Goal: Information Seeking & Learning: Learn about a topic

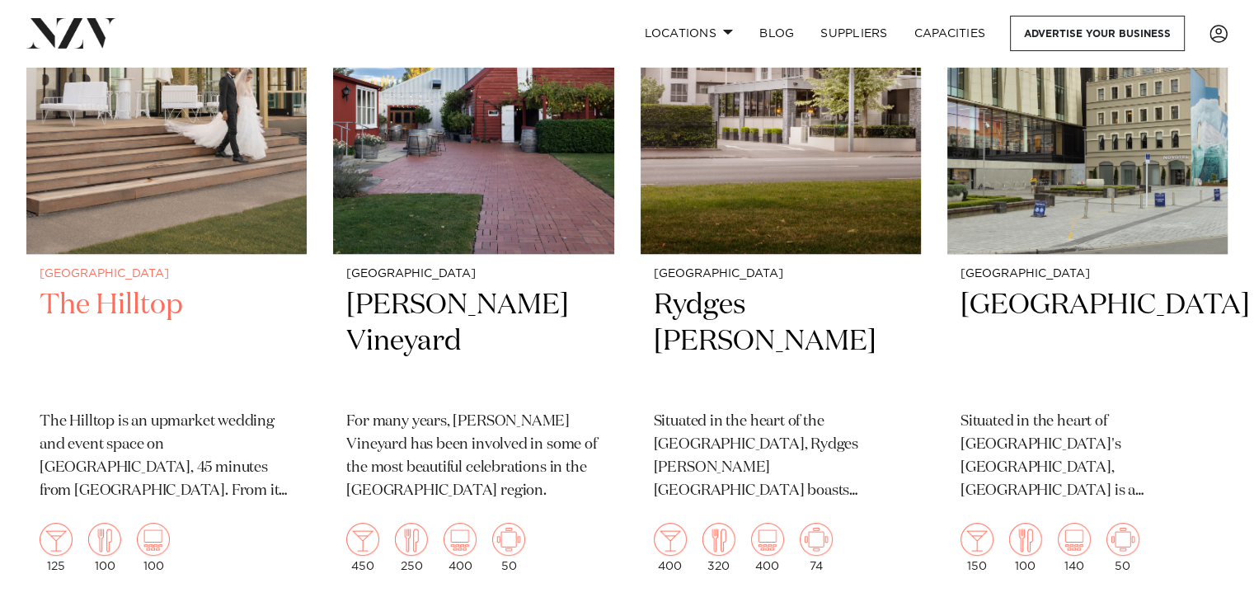
scroll to position [564, 0]
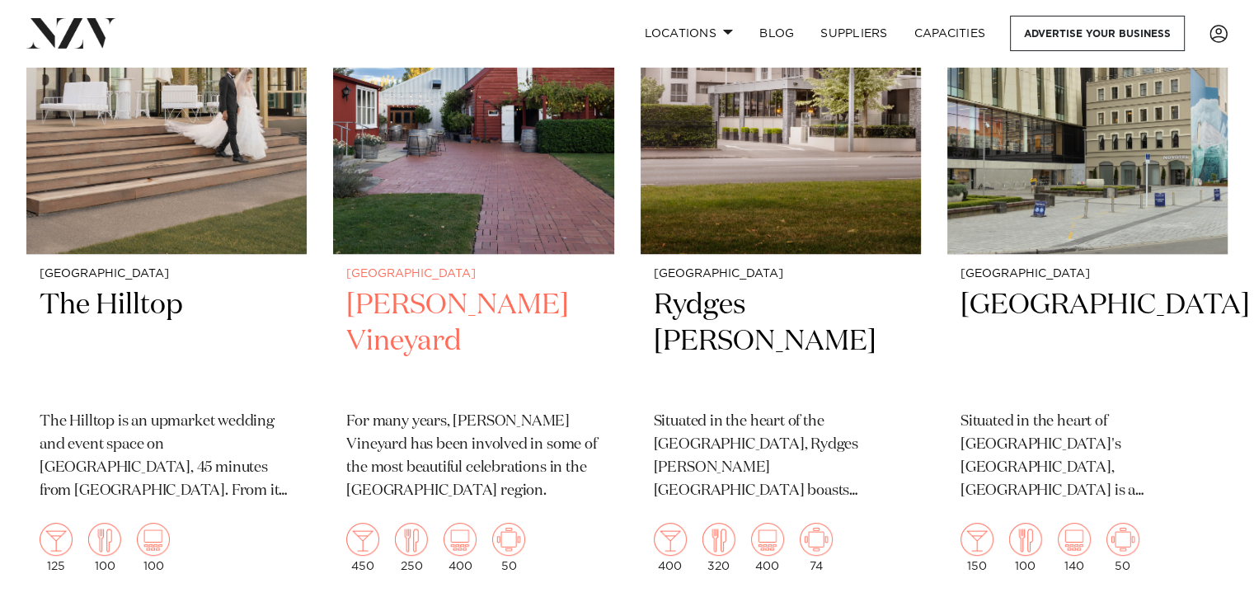
click at [455, 307] on h2 "[PERSON_NAME] Vineyard" at bounding box center [473, 342] width 254 height 111
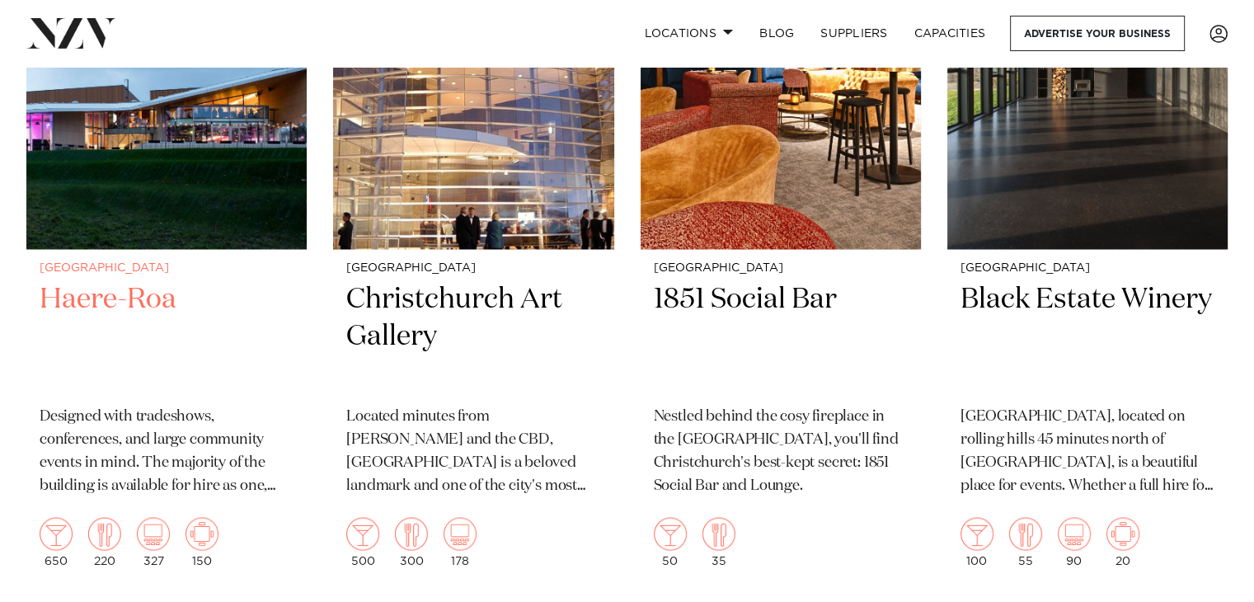
scroll to position [2777, 0]
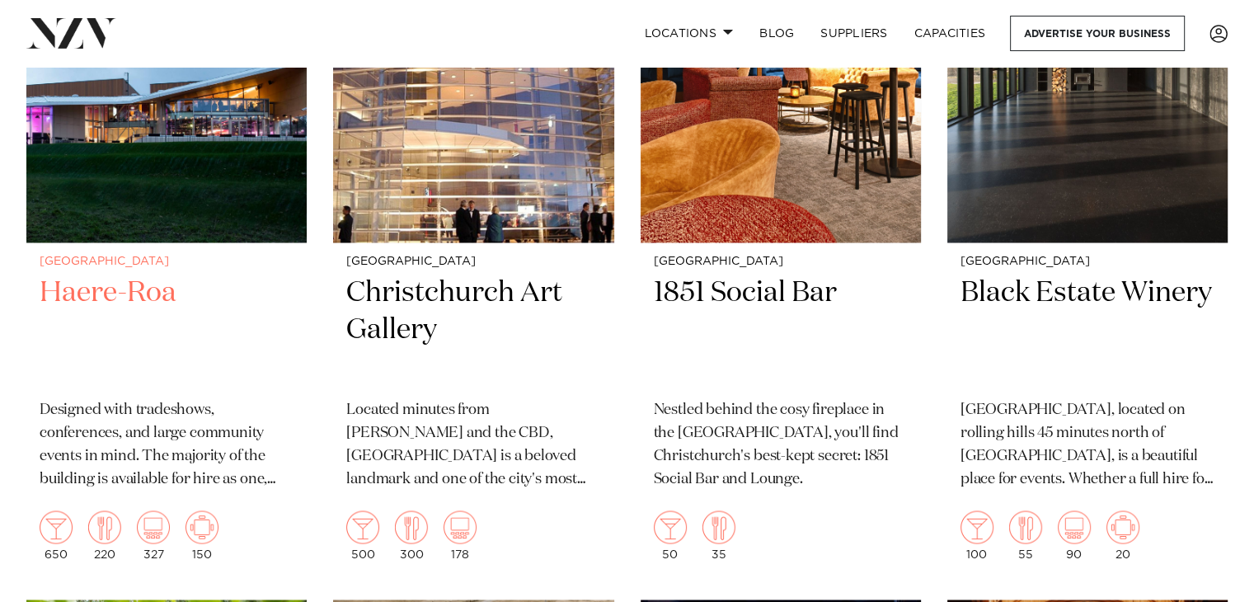
click at [113, 291] on h2 "Haere-Roa" at bounding box center [167, 330] width 254 height 111
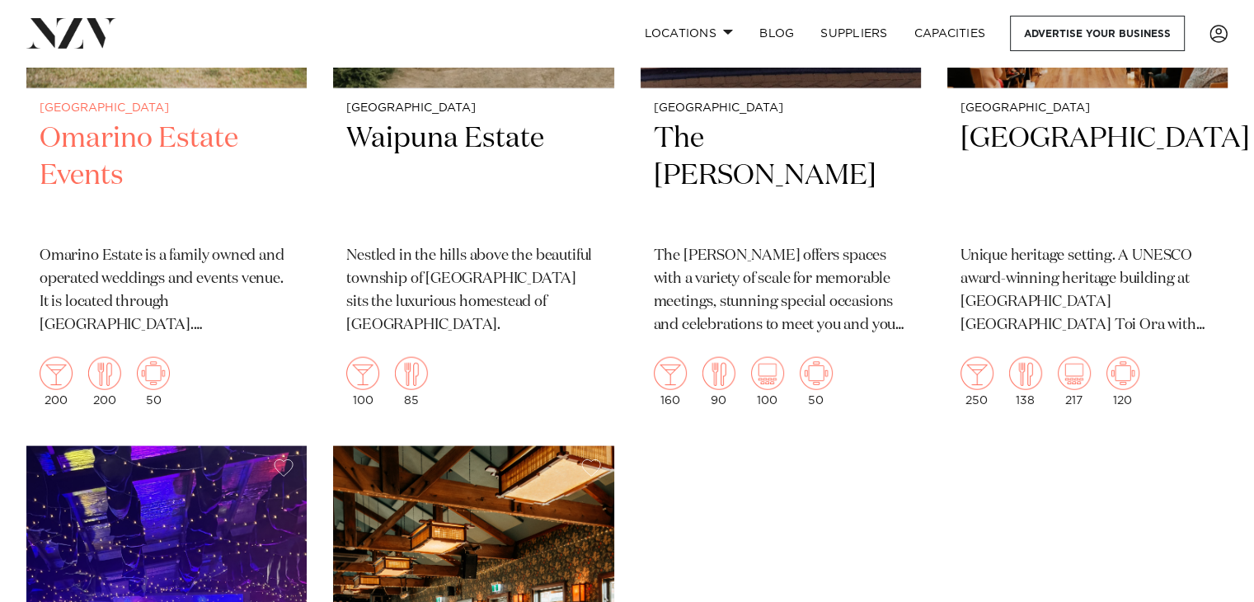
scroll to position [3667, 0]
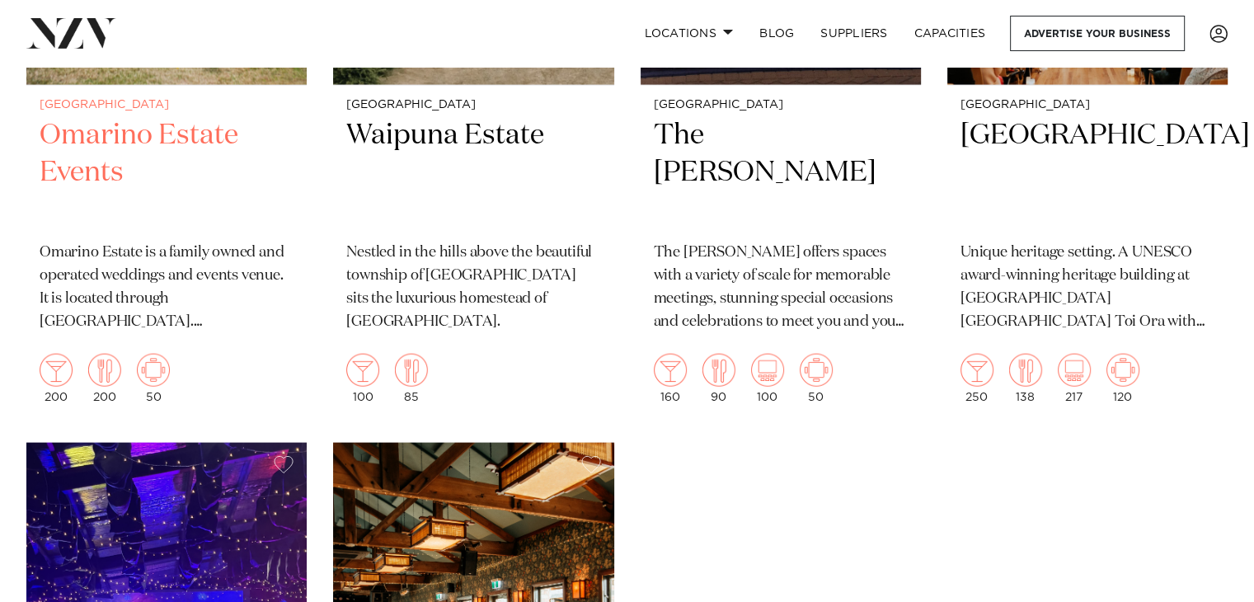
click at [159, 132] on h2 "Omarino Estate Events" at bounding box center [167, 172] width 254 height 111
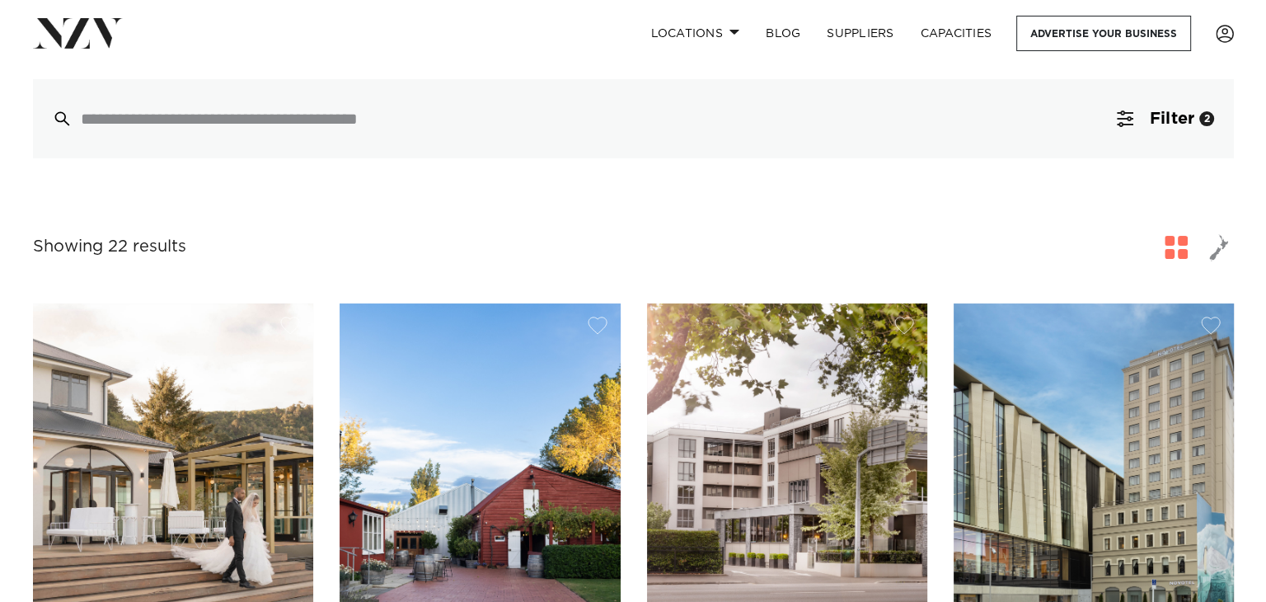
scroll to position [147, 0]
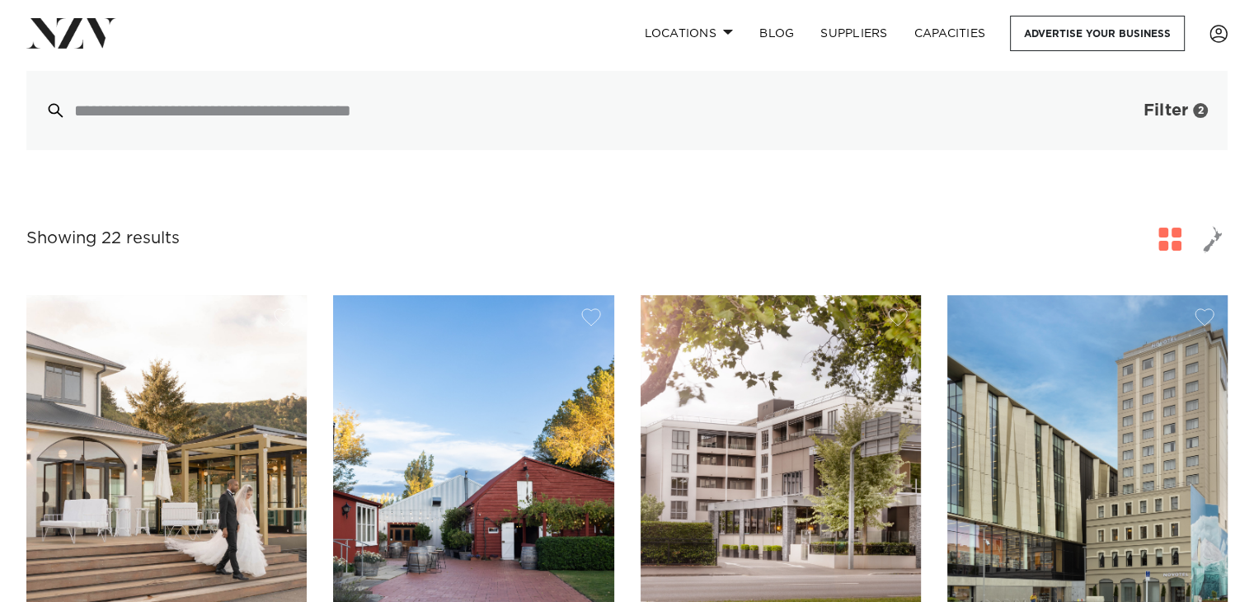
click at [1154, 115] on span "Filter" at bounding box center [1166, 110] width 45 height 16
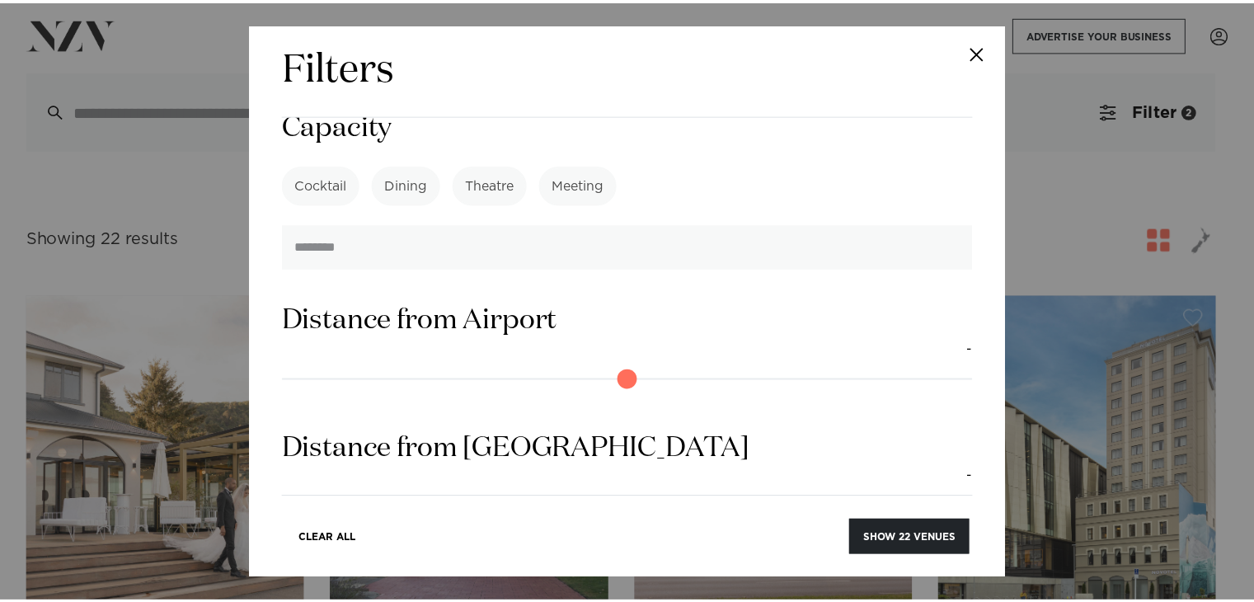
scroll to position [1658, 0]
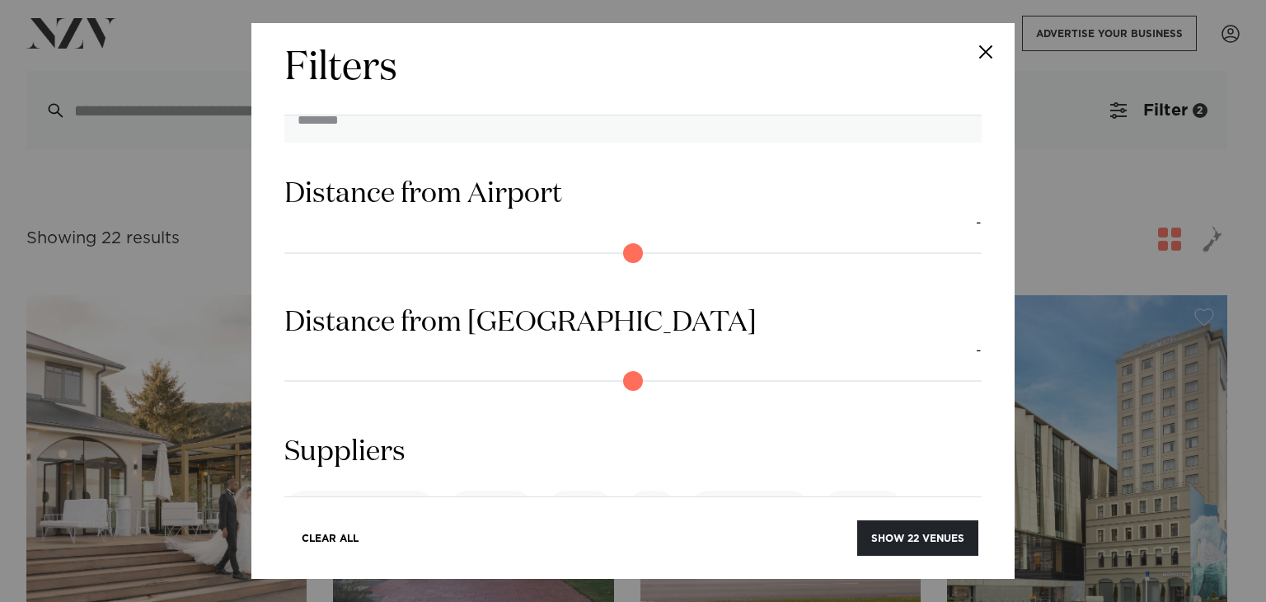
click at [984, 50] on button "Close" at bounding box center [986, 52] width 58 height 58
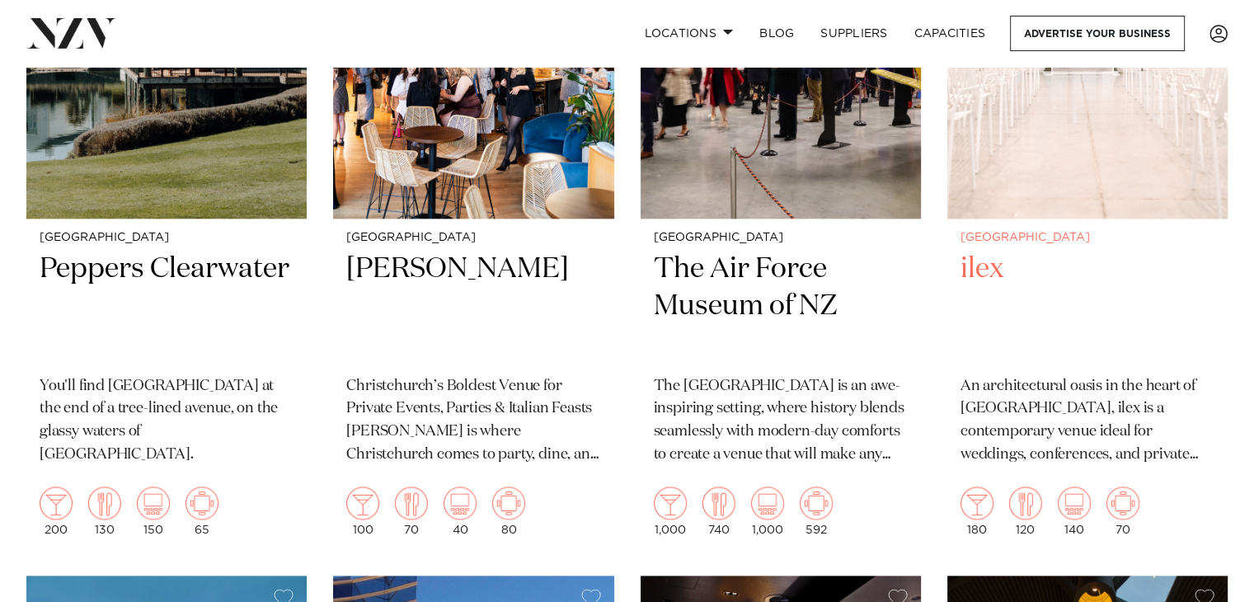
scroll to position [2068, 0]
click at [989, 261] on h2 "ilex" at bounding box center [1088, 305] width 254 height 111
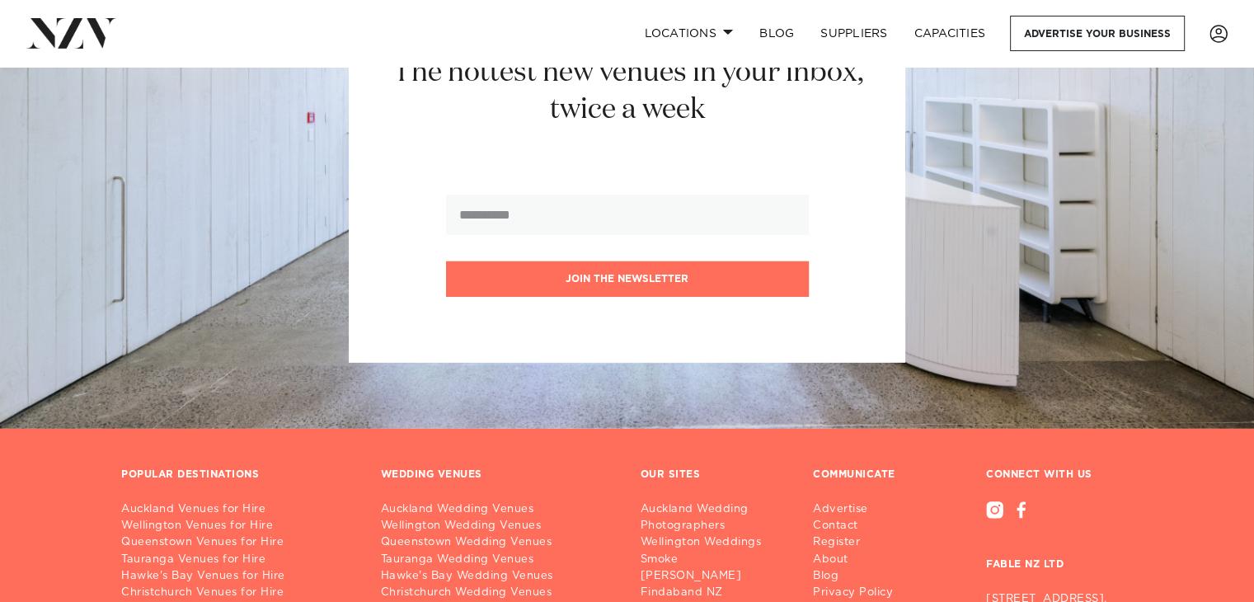
scroll to position [5280, 0]
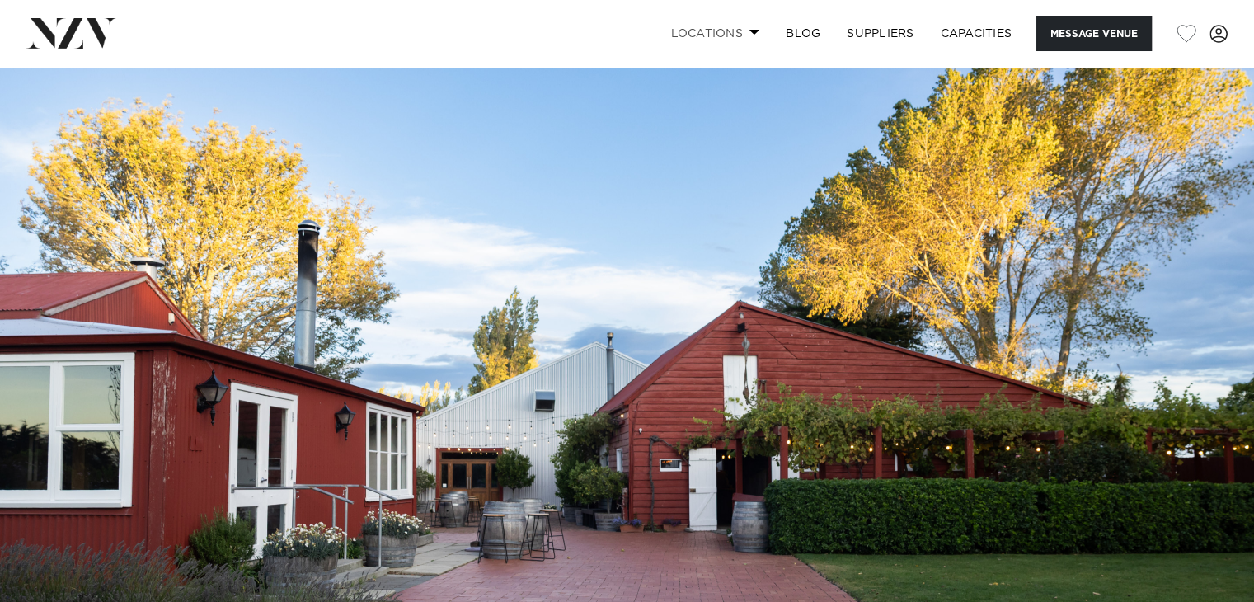
click at [750, 31] on span at bounding box center [754, 32] width 11 height 6
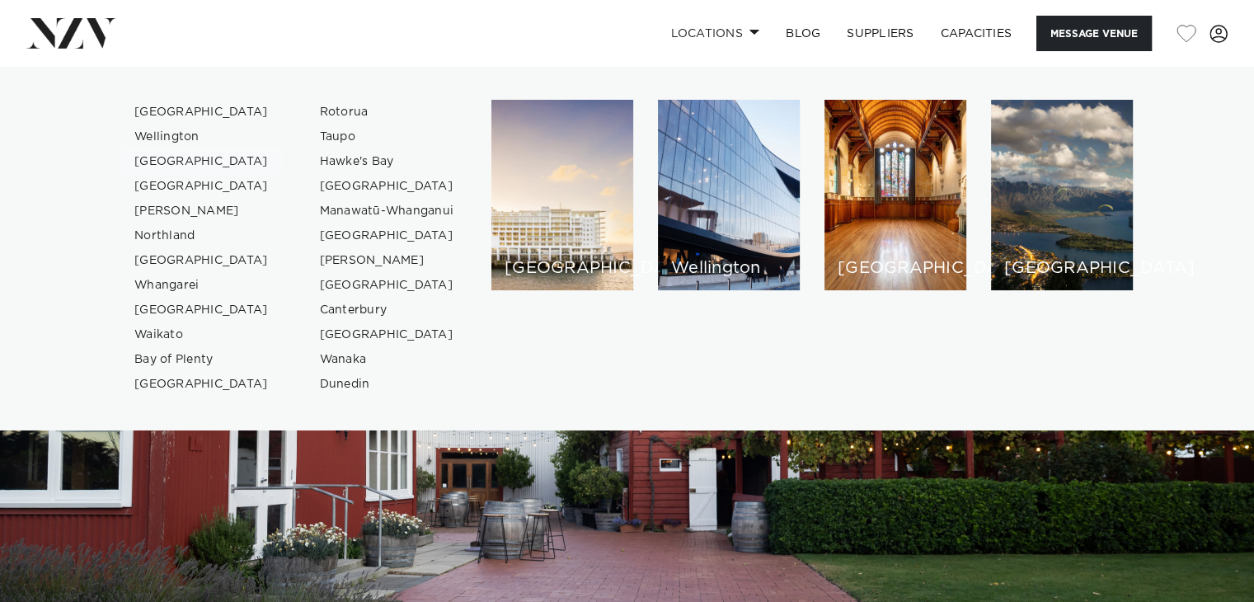
click at [190, 165] on link "[GEOGRAPHIC_DATA]" at bounding box center [201, 161] width 161 height 25
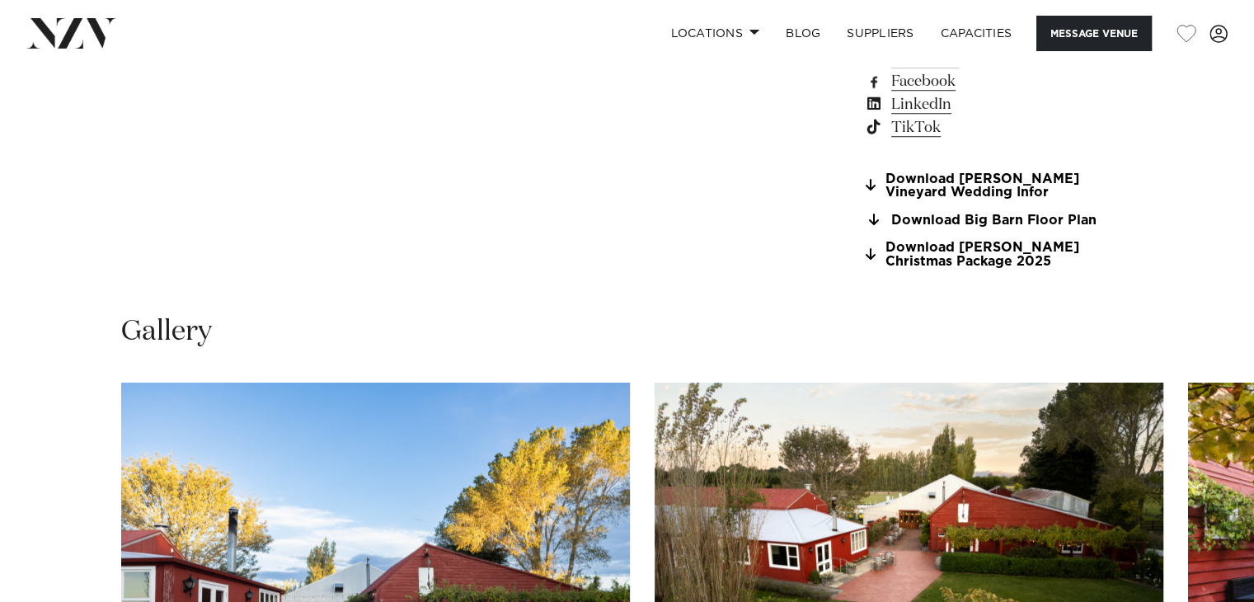
scroll to position [1392, 0]
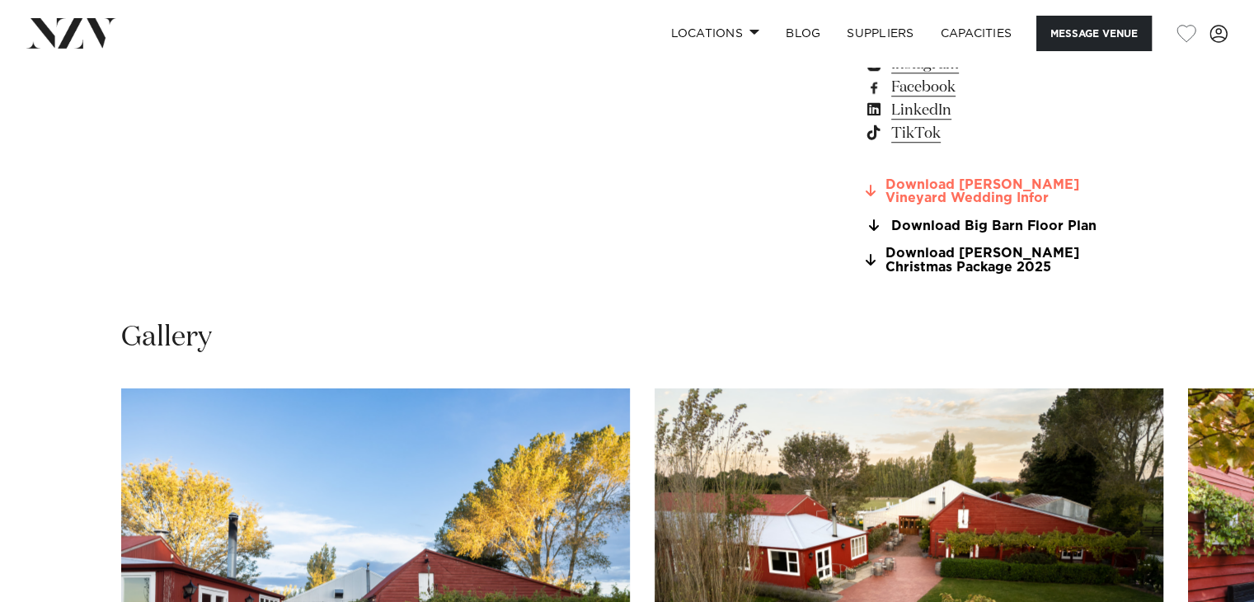
click at [918, 194] on link "Download Larcomb Vineyard Wedding Infor" at bounding box center [998, 192] width 269 height 28
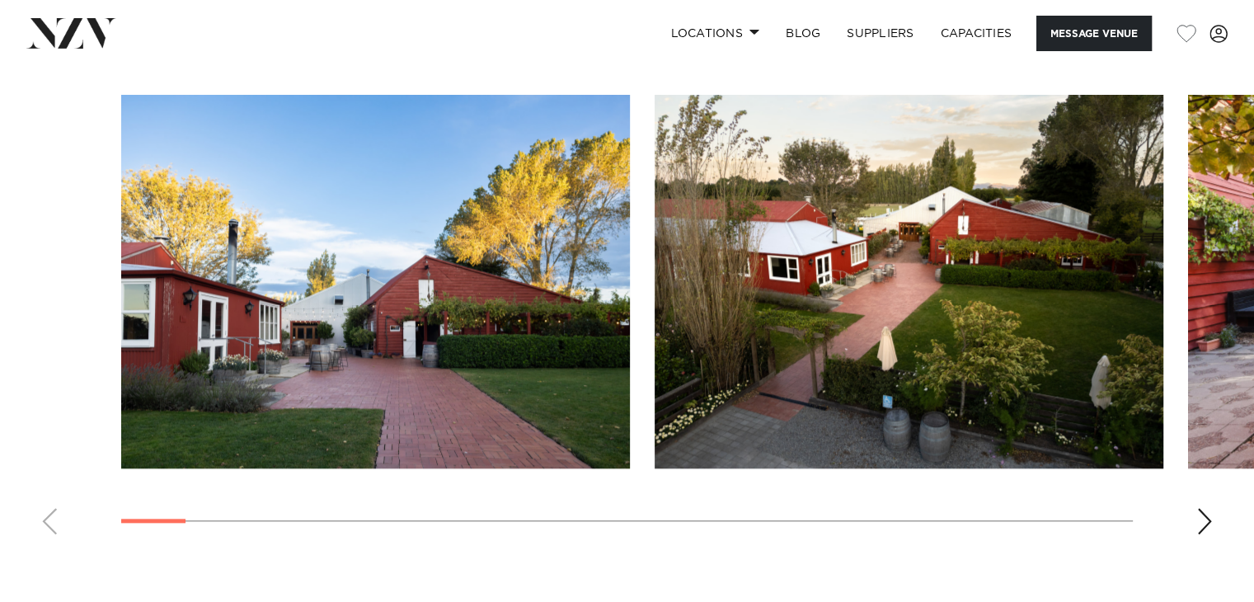
scroll to position [1688, 0]
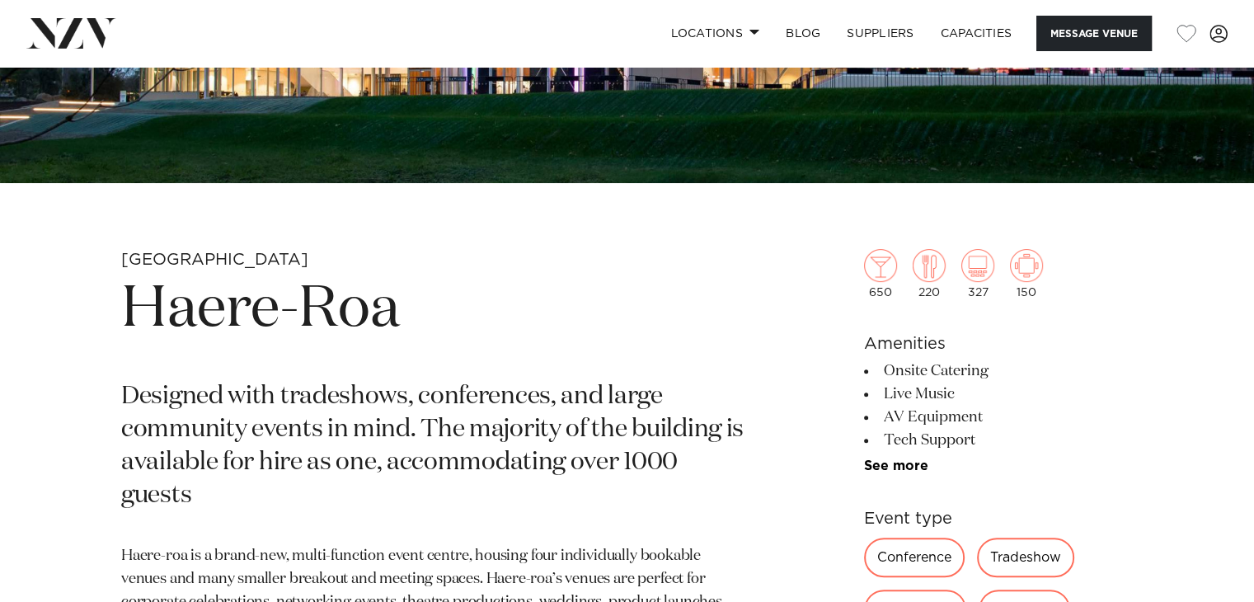
scroll to position [471, 0]
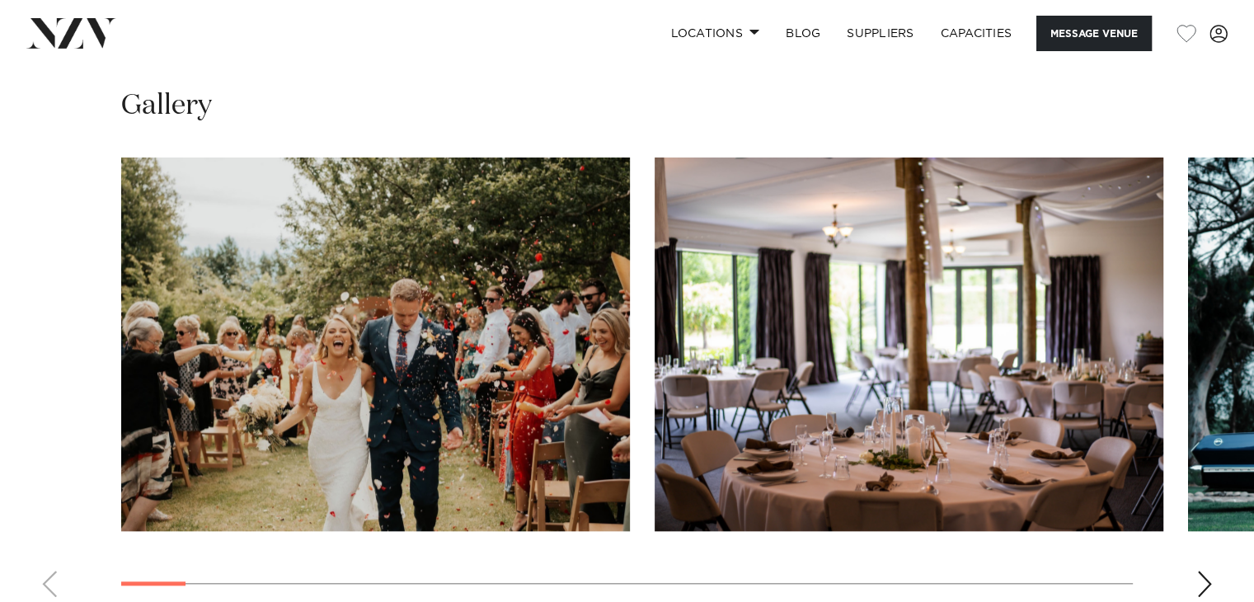
scroll to position [1688, 0]
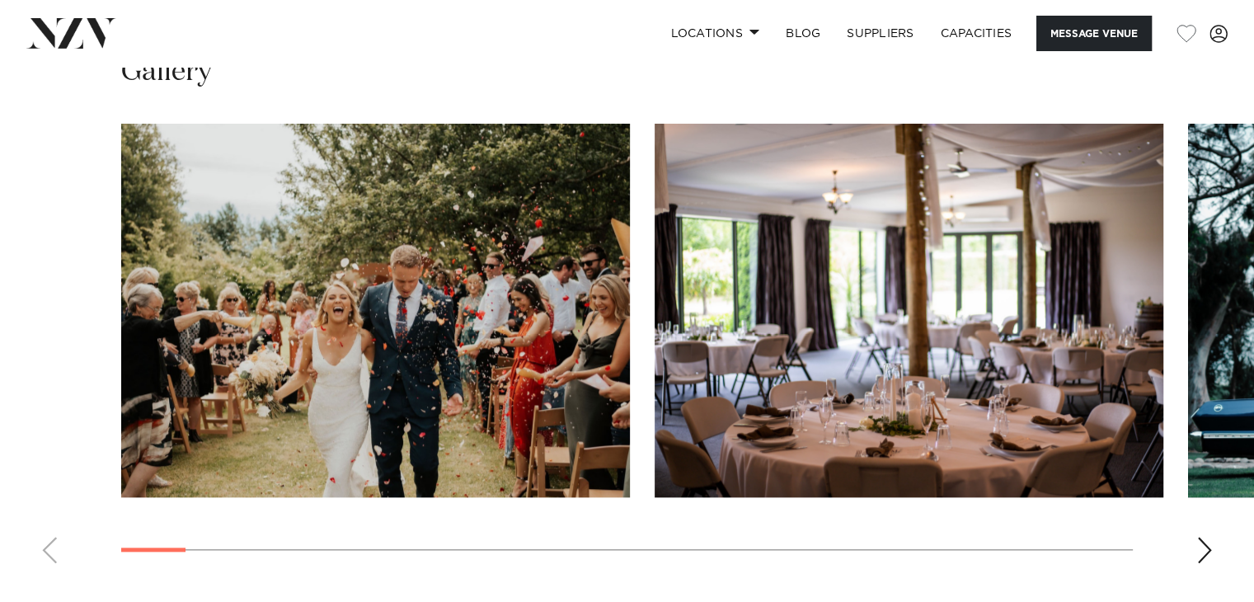
click at [1204, 528] on swiper-container at bounding box center [627, 350] width 1254 height 453
click at [1204, 537] on div "Next slide" at bounding box center [1204, 550] width 16 height 26
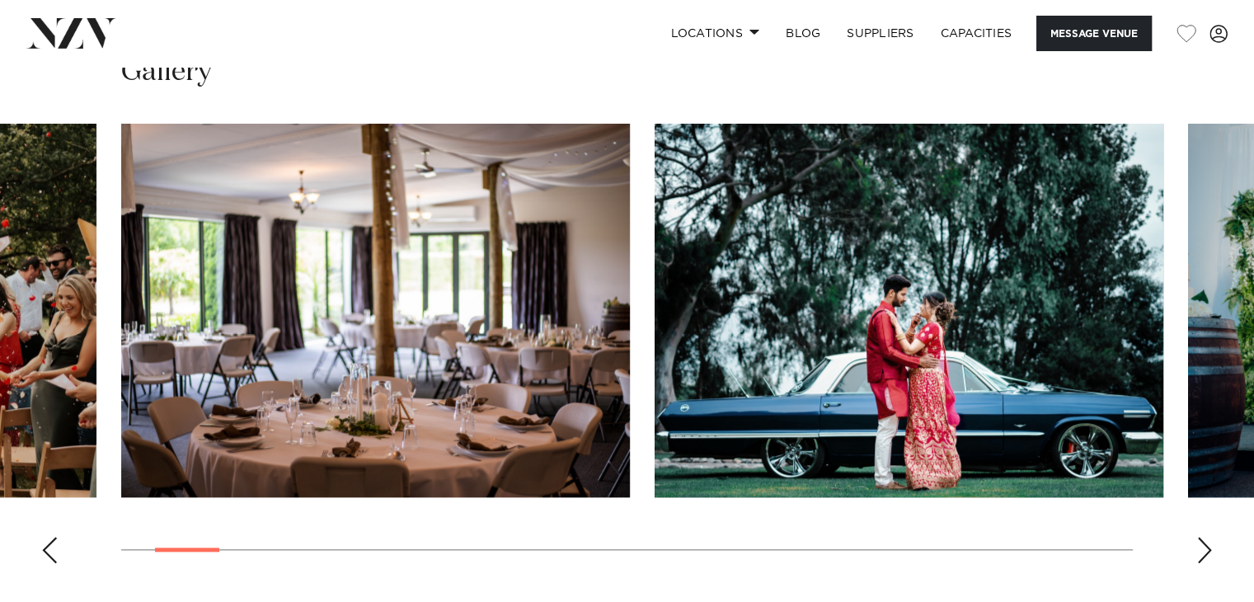
click at [1204, 537] on div "Next slide" at bounding box center [1204, 550] width 16 height 26
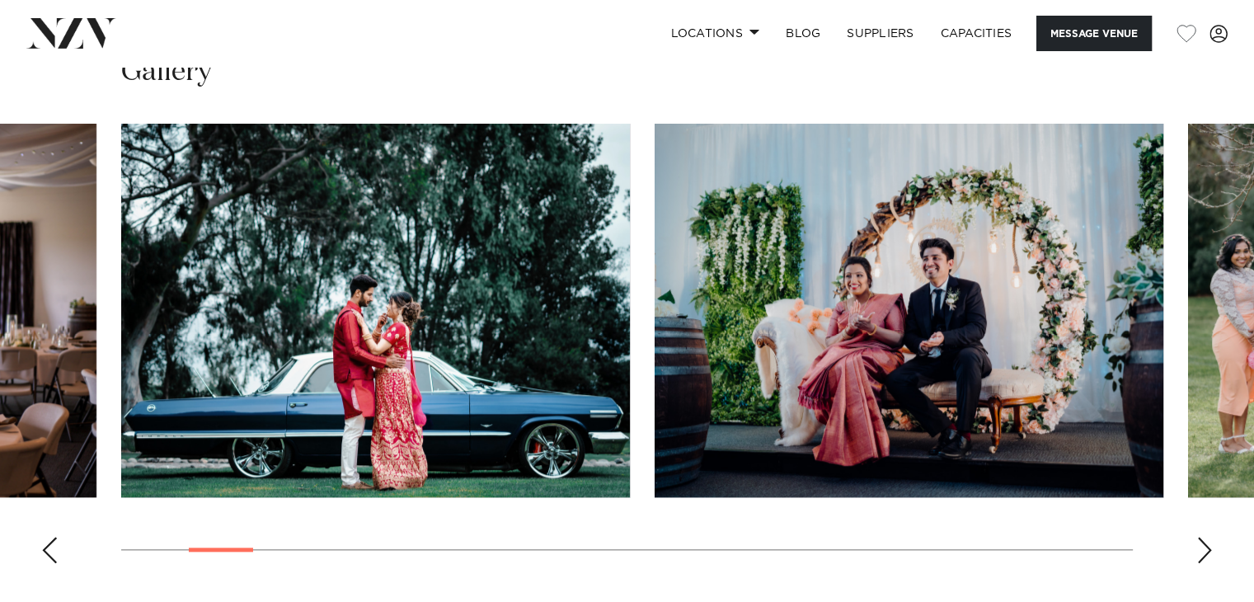
click at [1204, 537] on div "Next slide" at bounding box center [1204, 550] width 16 height 26
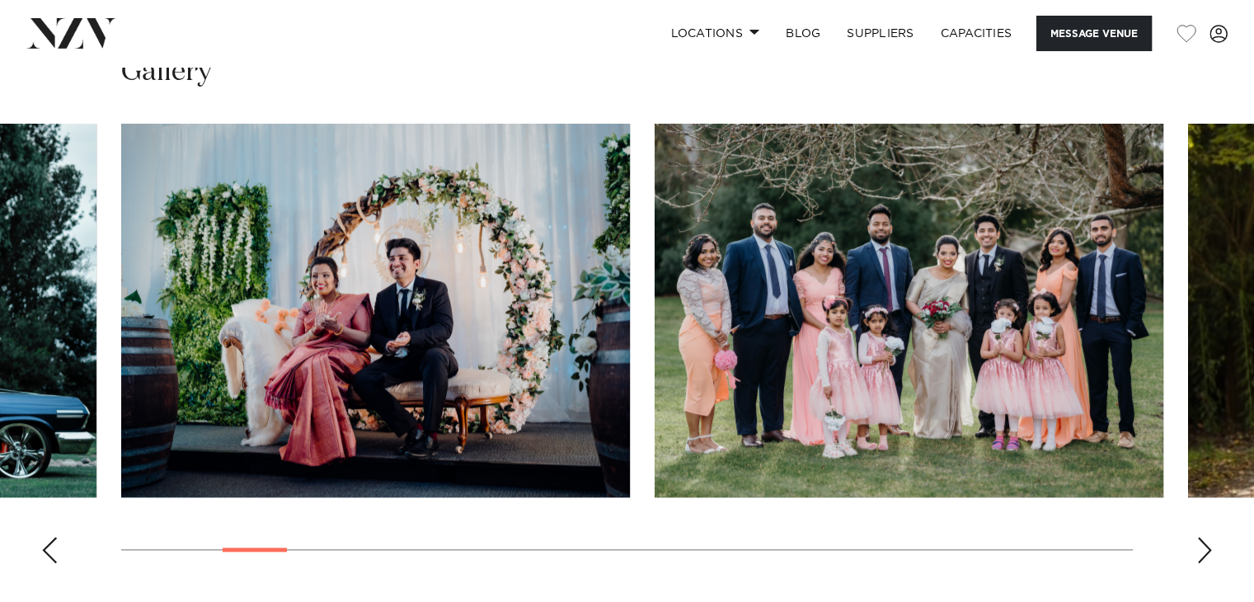
click at [1204, 537] on div "Next slide" at bounding box center [1204, 550] width 16 height 26
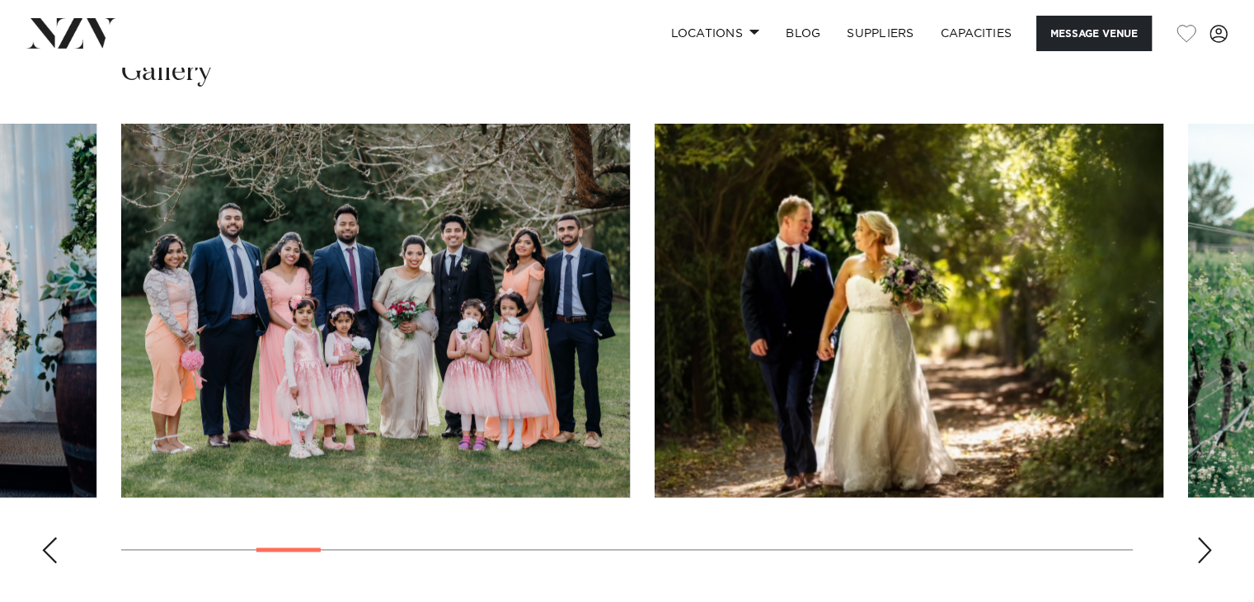
click at [1204, 537] on div "Next slide" at bounding box center [1204, 550] width 16 height 26
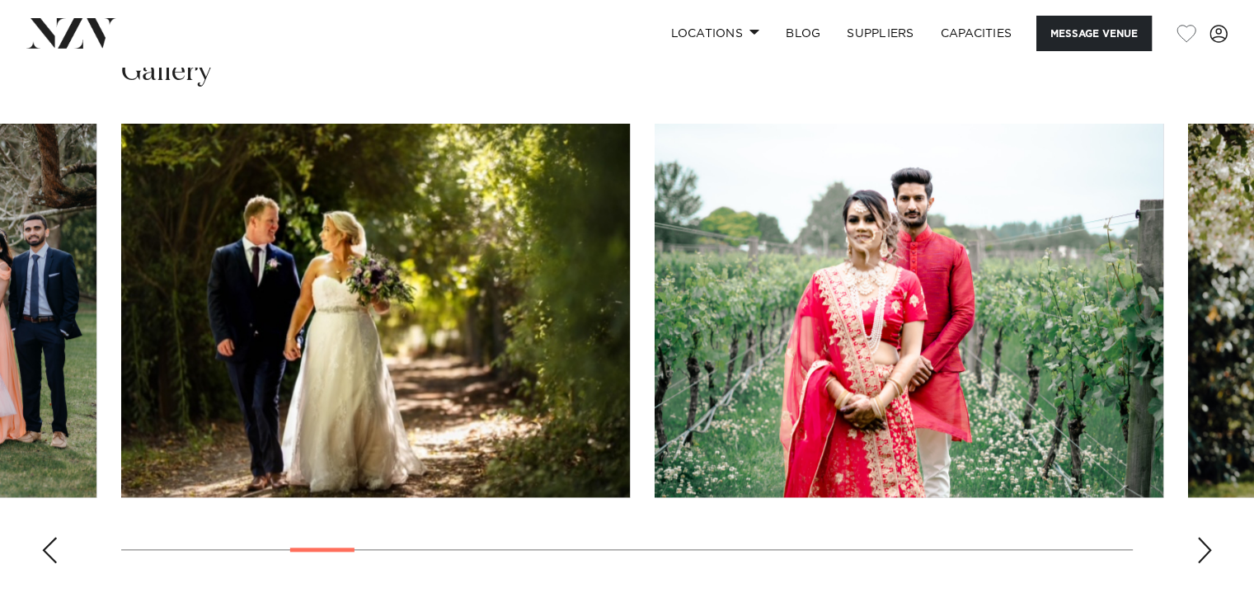
click at [1204, 537] on div "Next slide" at bounding box center [1204, 550] width 16 height 26
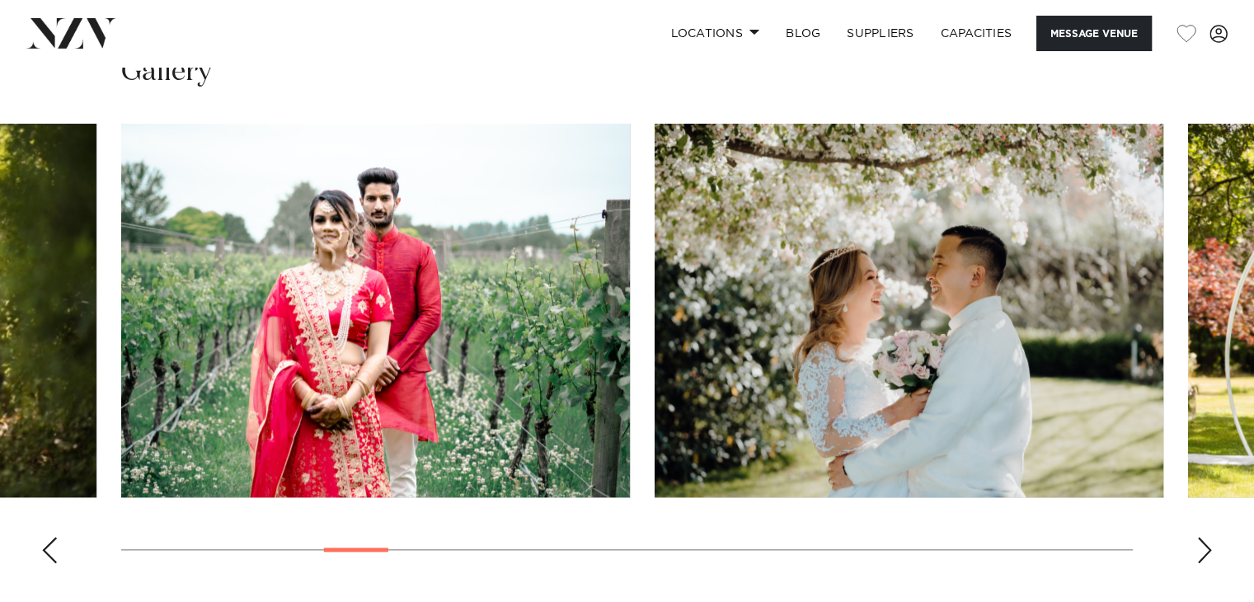
click at [1204, 537] on div "Next slide" at bounding box center [1204, 550] width 16 height 26
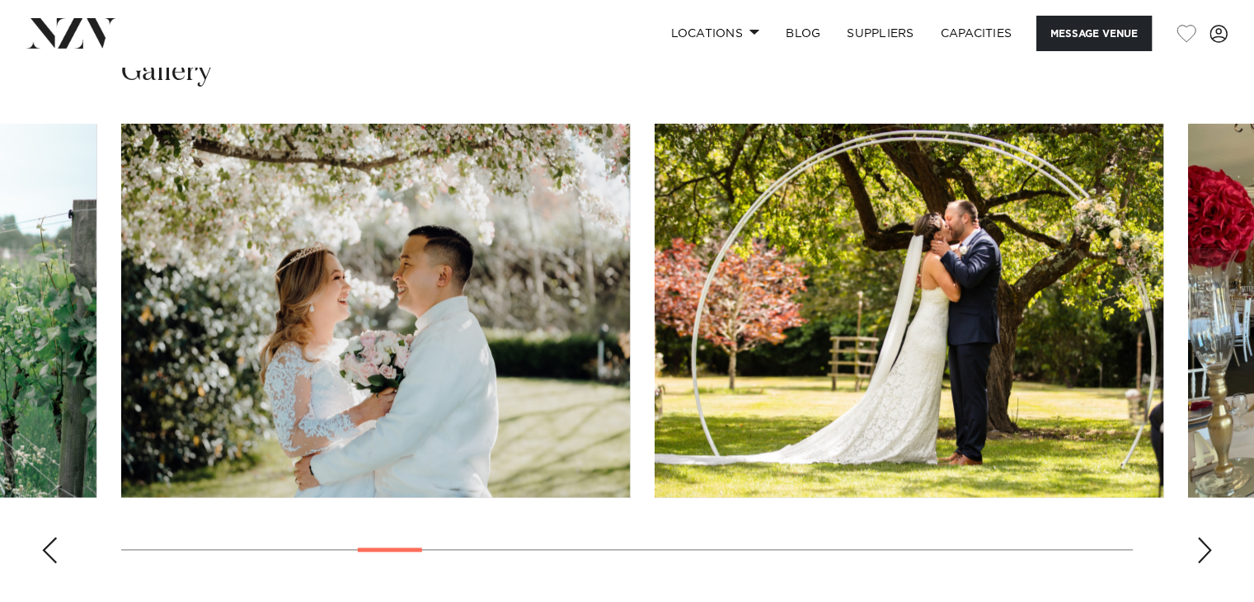
click at [1204, 537] on div "Next slide" at bounding box center [1204, 550] width 16 height 26
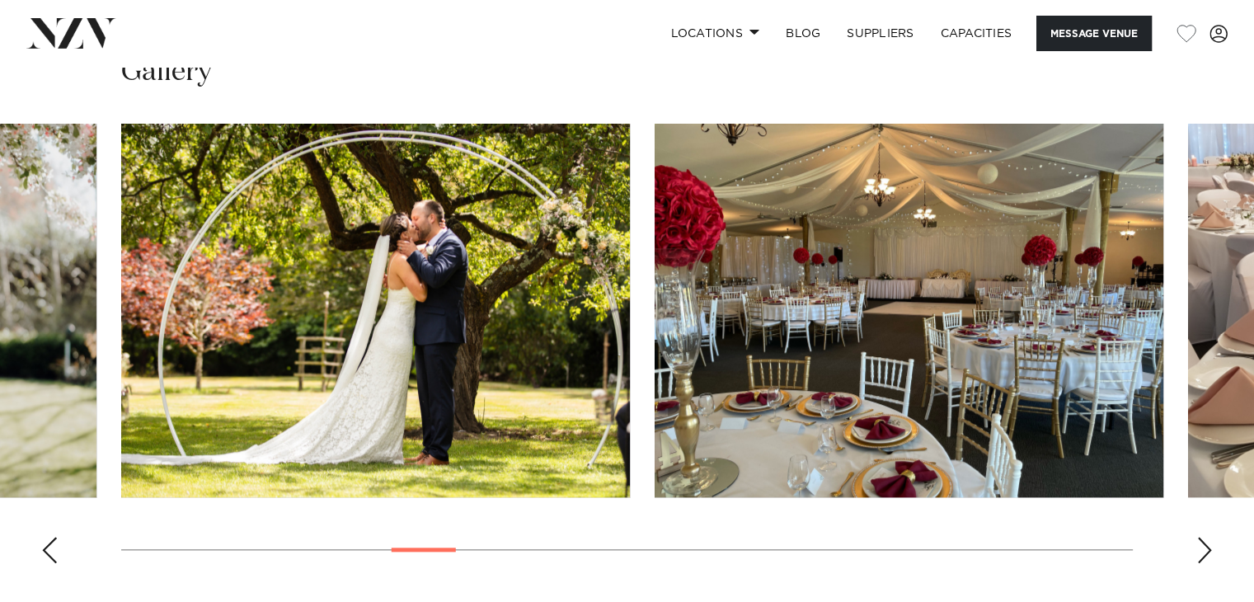
click at [1204, 537] on div "Next slide" at bounding box center [1204, 550] width 16 height 26
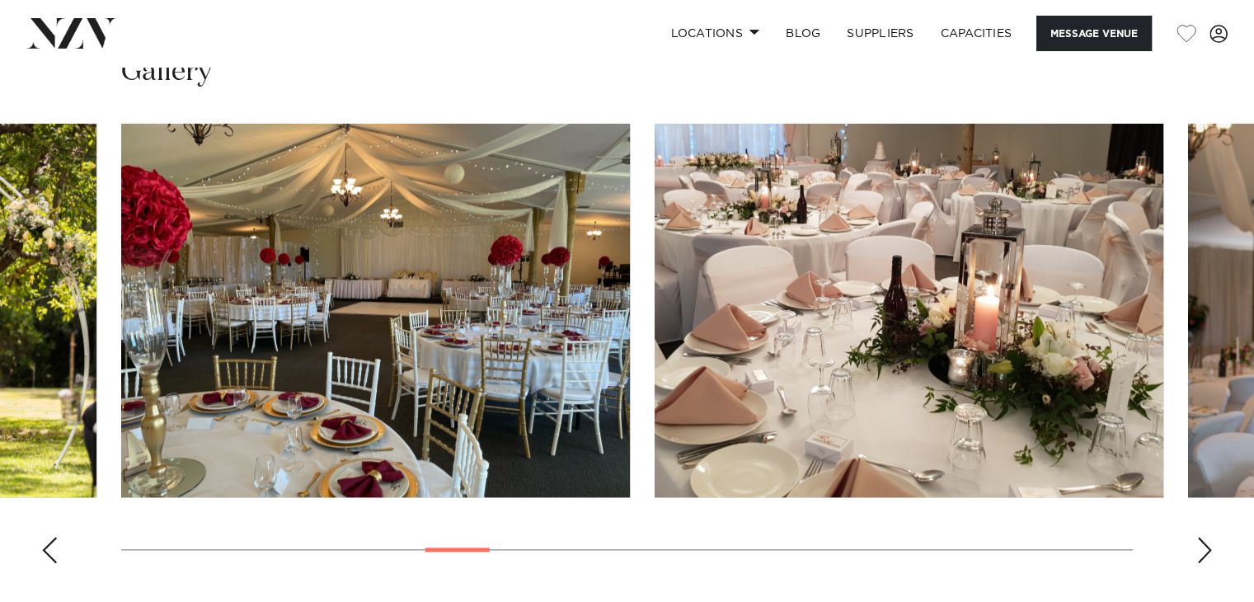
click at [1204, 537] on div "Next slide" at bounding box center [1204, 550] width 16 height 26
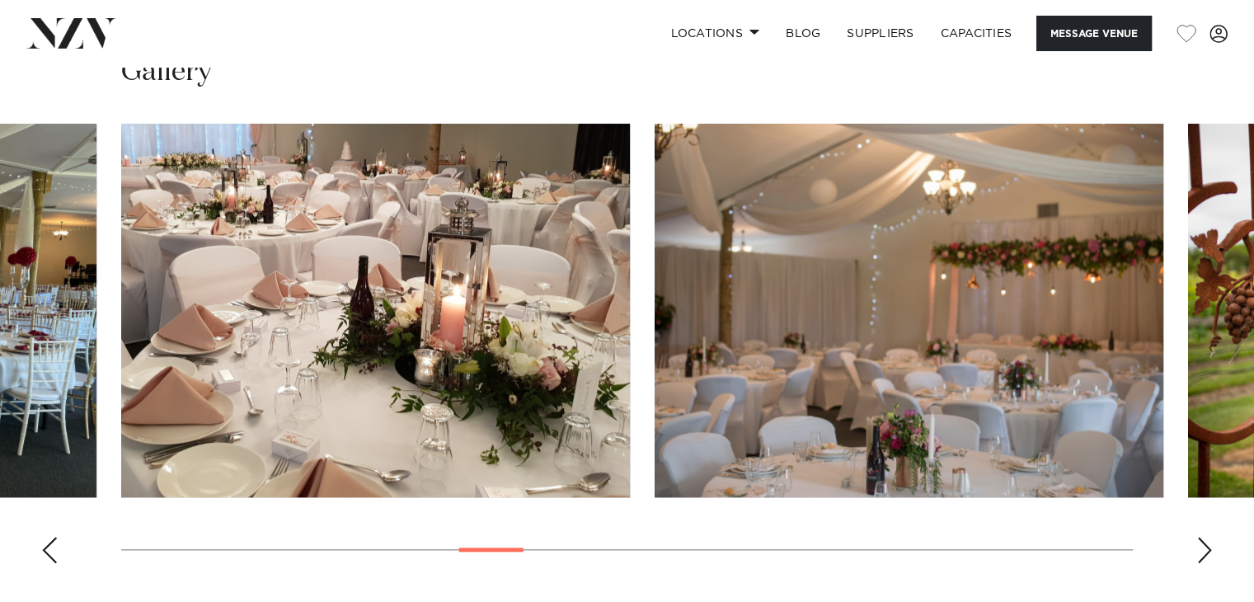
click at [1204, 537] on div "Next slide" at bounding box center [1204, 550] width 16 height 26
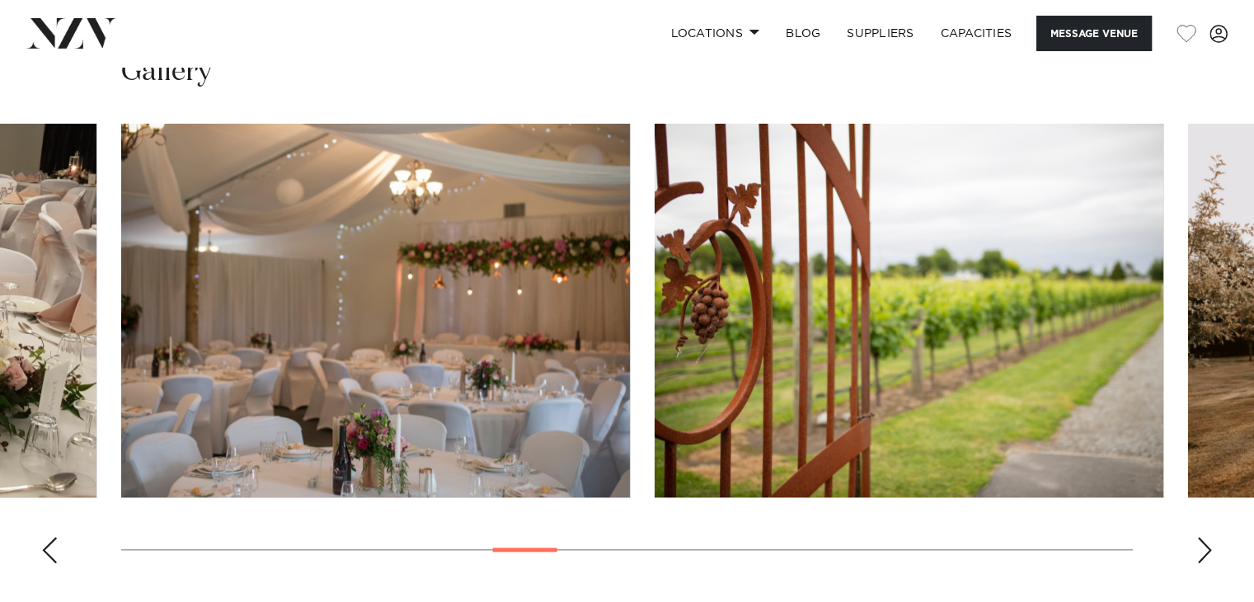
click at [1204, 537] on div "Next slide" at bounding box center [1204, 550] width 16 height 26
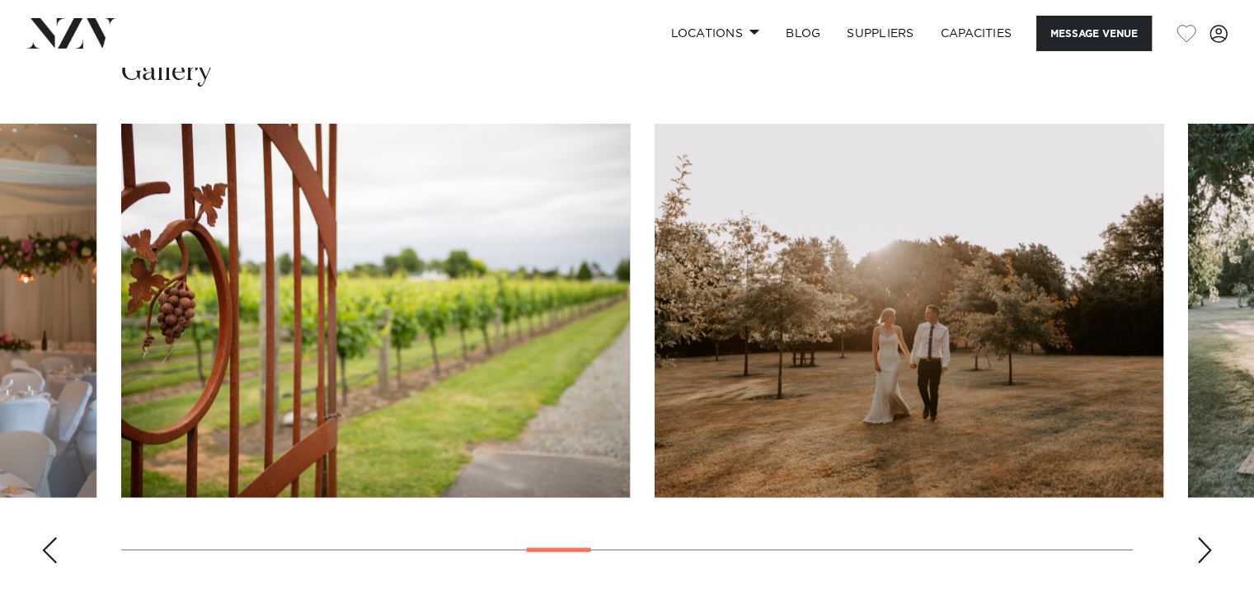
click at [1204, 537] on div "Next slide" at bounding box center [1204, 550] width 16 height 26
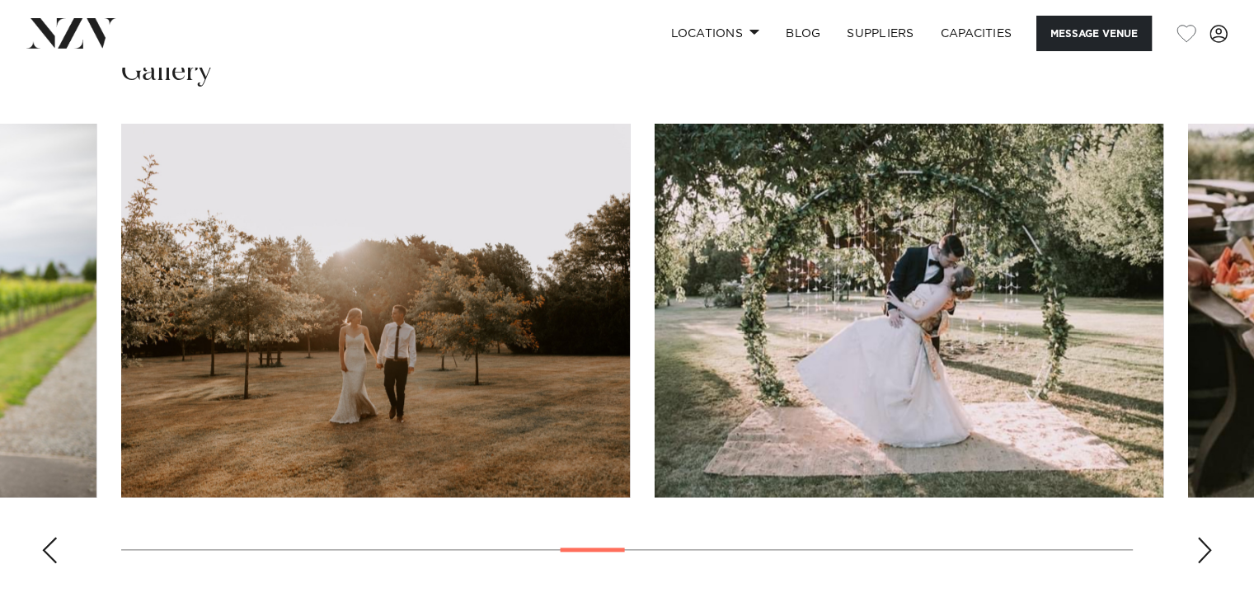
click at [1204, 537] on div "Next slide" at bounding box center [1204, 550] width 16 height 26
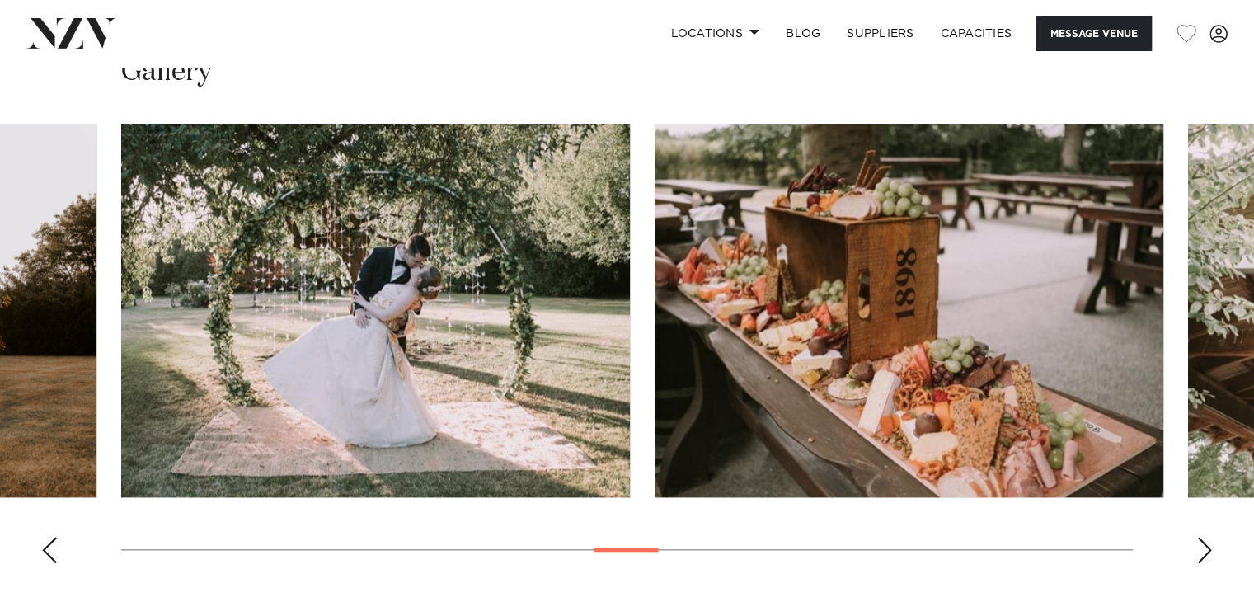
click at [1204, 537] on div "Next slide" at bounding box center [1204, 550] width 16 height 26
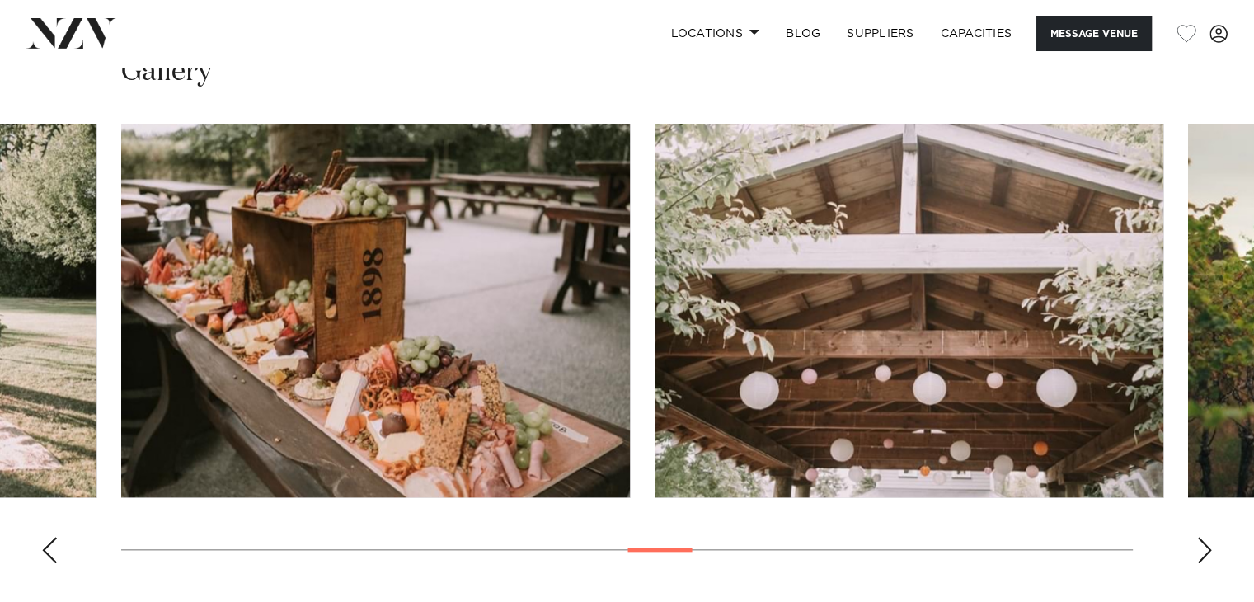
click at [1204, 537] on div "Next slide" at bounding box center [1204, 550] width 16 height 26
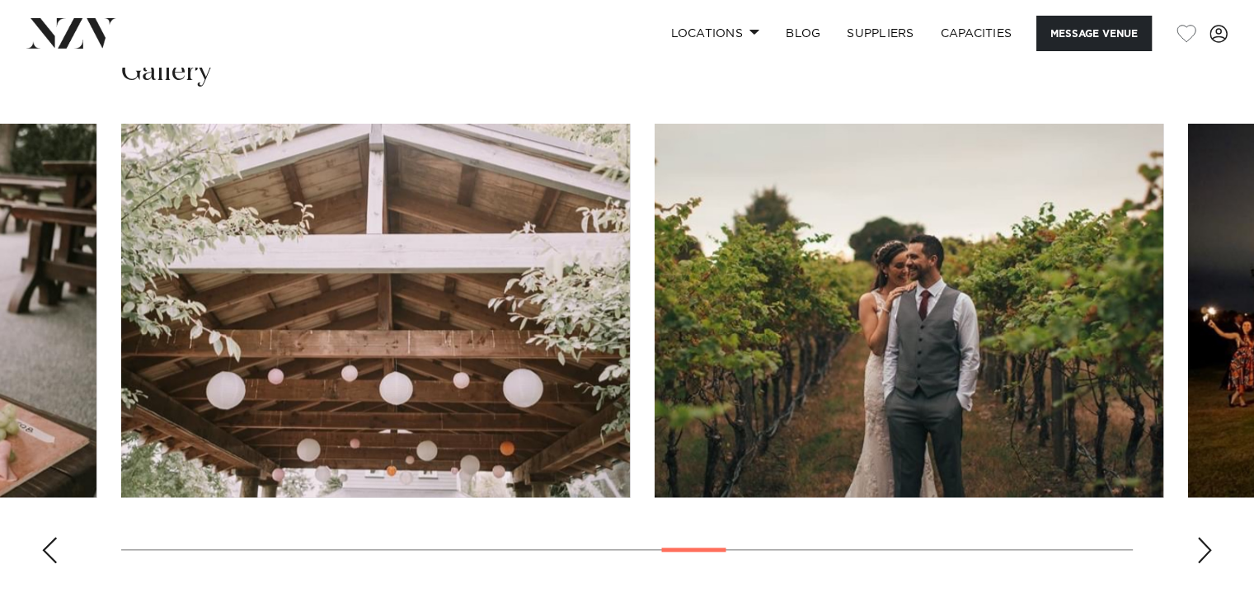
click at [1204, 537] on div "Next slide" at bounding box center [1204, 550] width 16 height 26
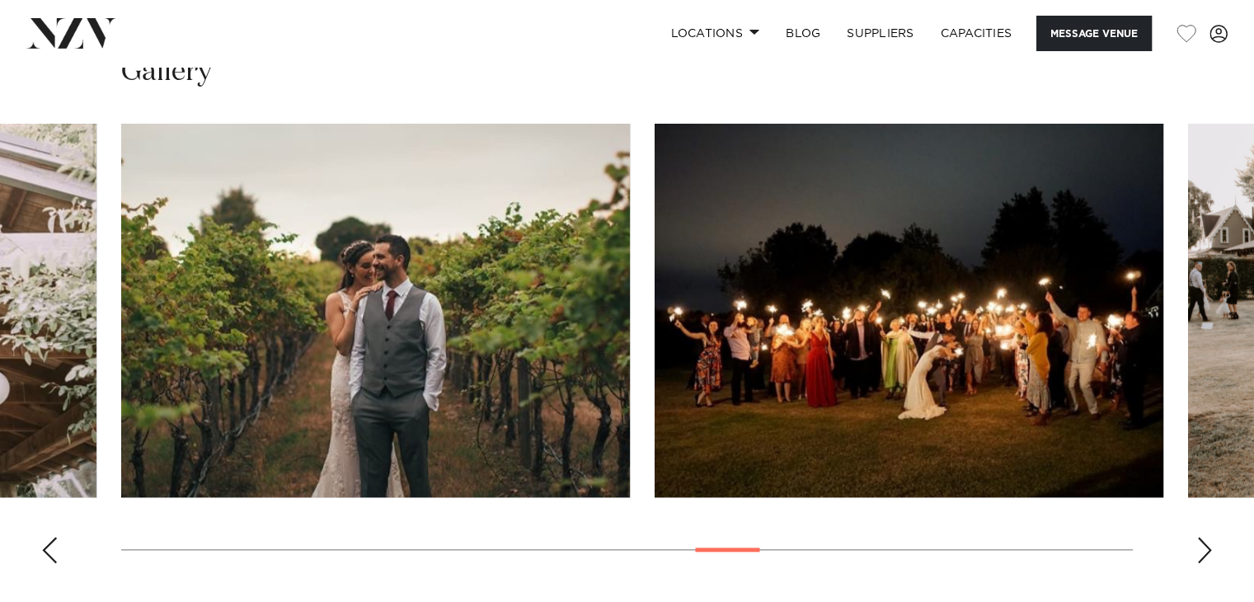
click at [1204, 537] on div "Next slide" at bounding box center [1204, 550] width 16 height 26
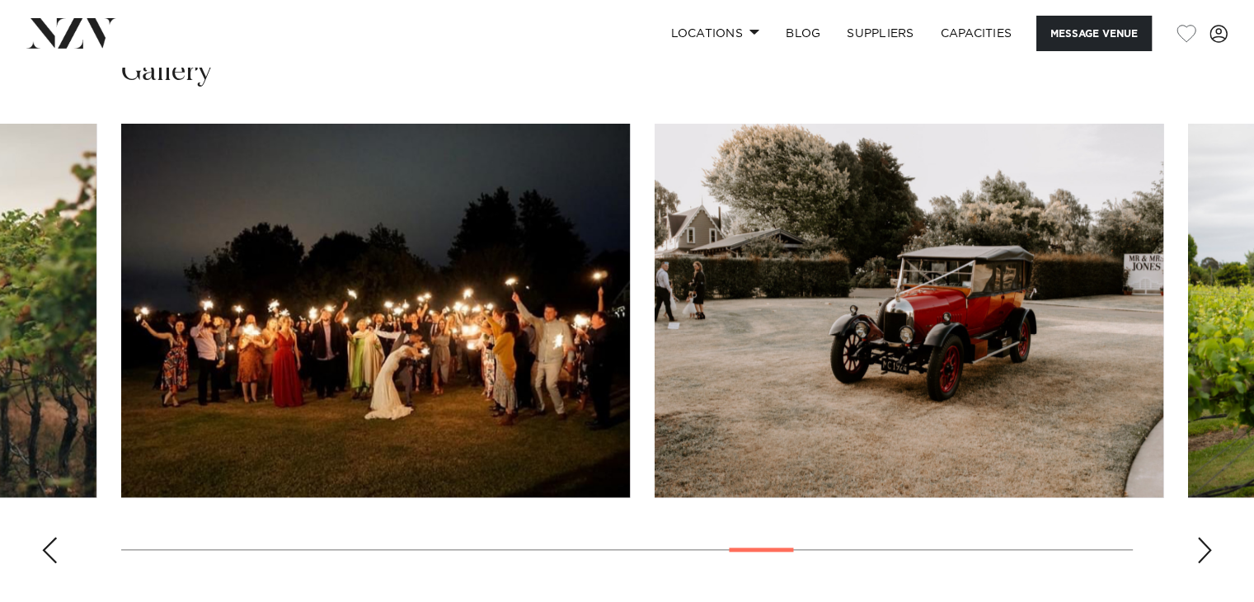
click at [1204, 537] on div "Next slide" at bounding box center [1204, 550] width 16 height 26
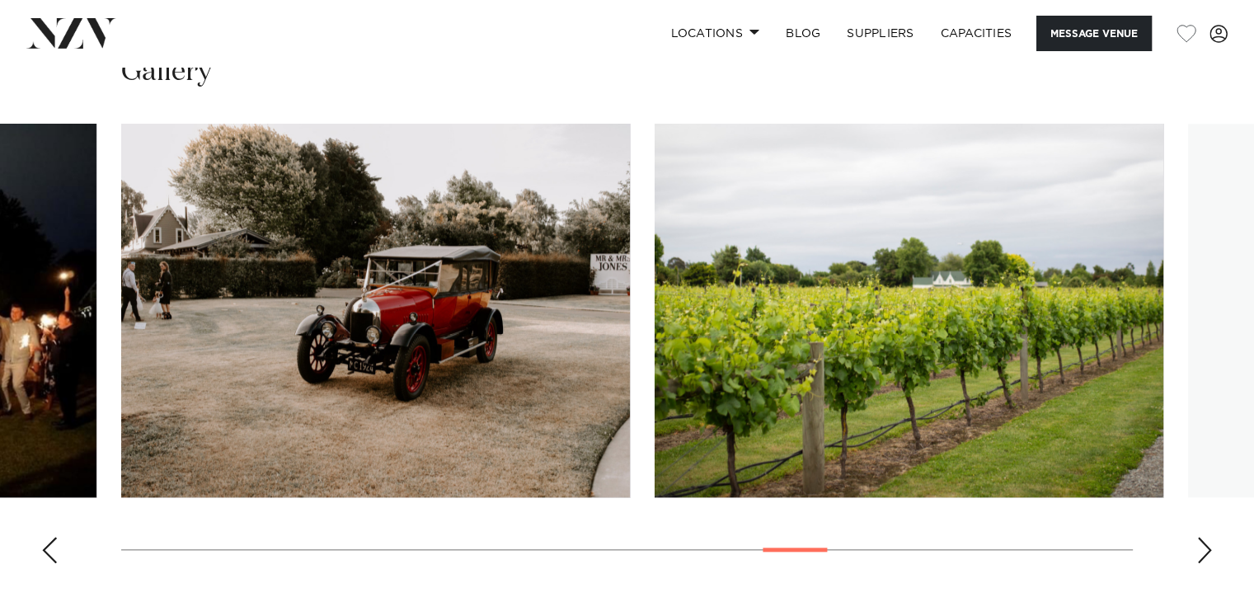
click at [1204, 537] on div "Next slide" at bounding box center [1204, 550] width 16 height 26
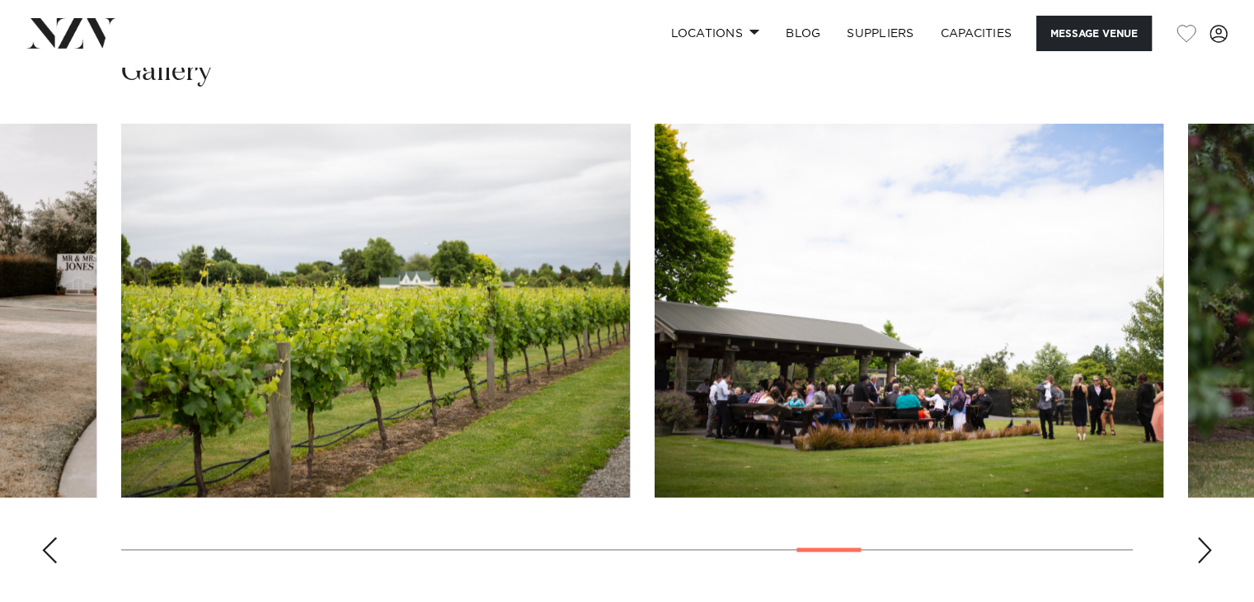
click at [1204, 537] on div "Next slide" at bounding box center [1204, 550] width 16 height 26
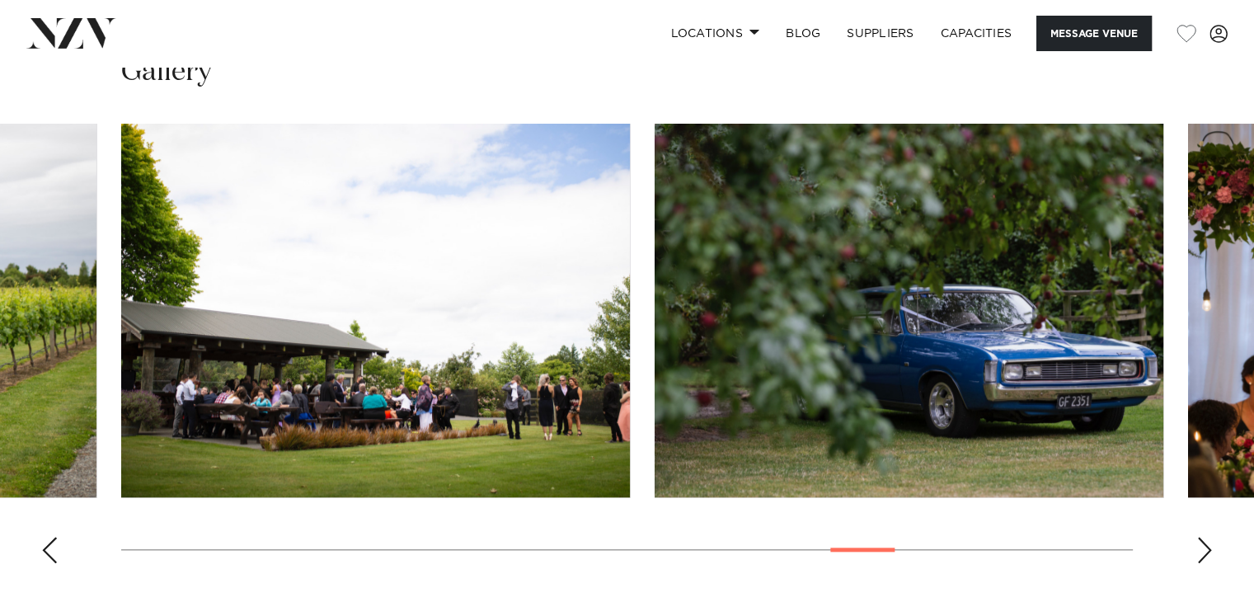
click at [1204, 537] on div "Next slide" at bounding box center [1204, 550] width 16 height 26
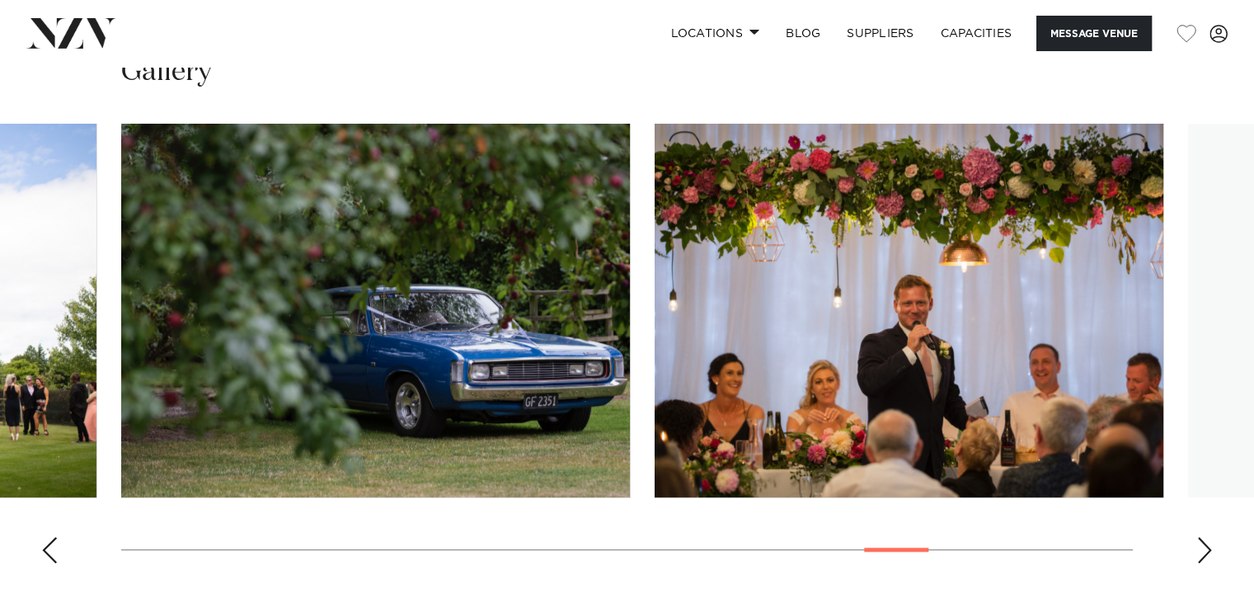
click at [1204, 537] on div "Next slide" at bounding box center [1204, 550] width 16 height 26
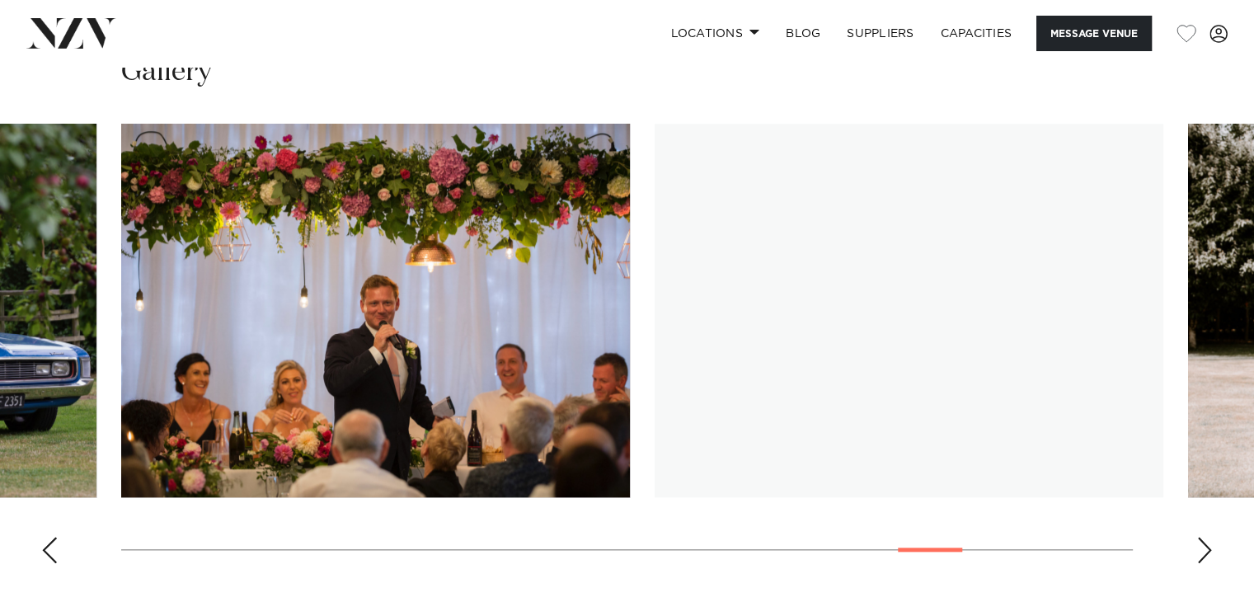
click at [1204, 537] on div "Next slide" at bounding box center [1204, 550] width 16 height 26
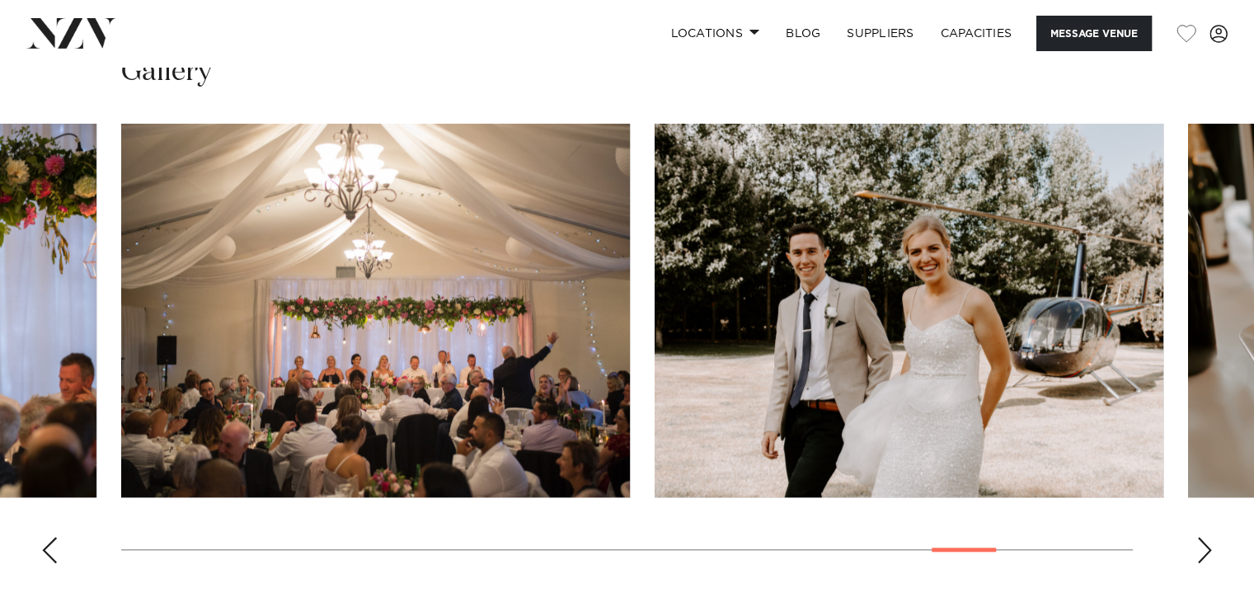
click at [1204, 537] on div "Next slide" at bounding box center [1204, 550] width 16 height 26
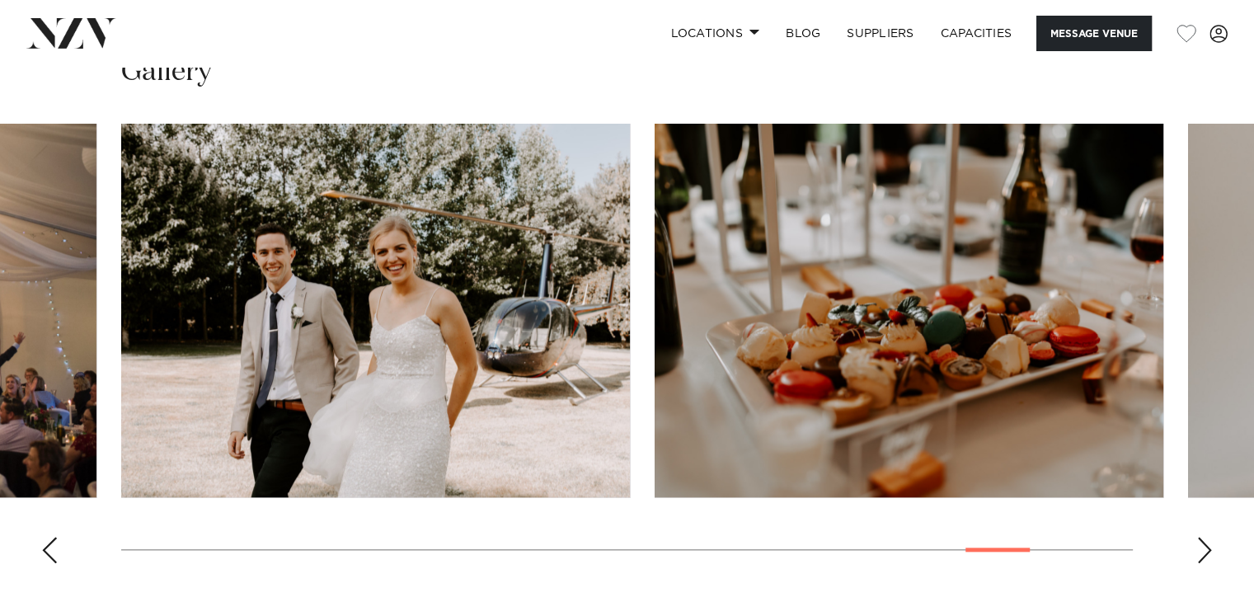
click at [1204, 537] on div "Next slide" at bounding box center [1204, 550] width 16 height 26
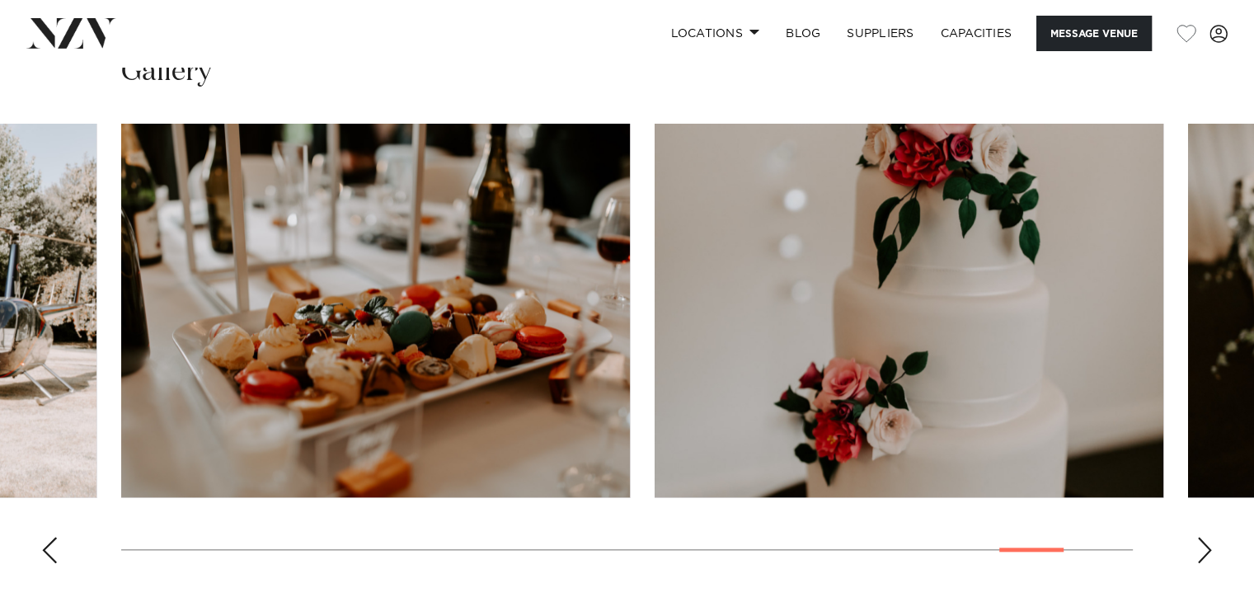
click at [1204, 537] on div "Next slide" at bounding box center [1204, 550] width 16 height 26
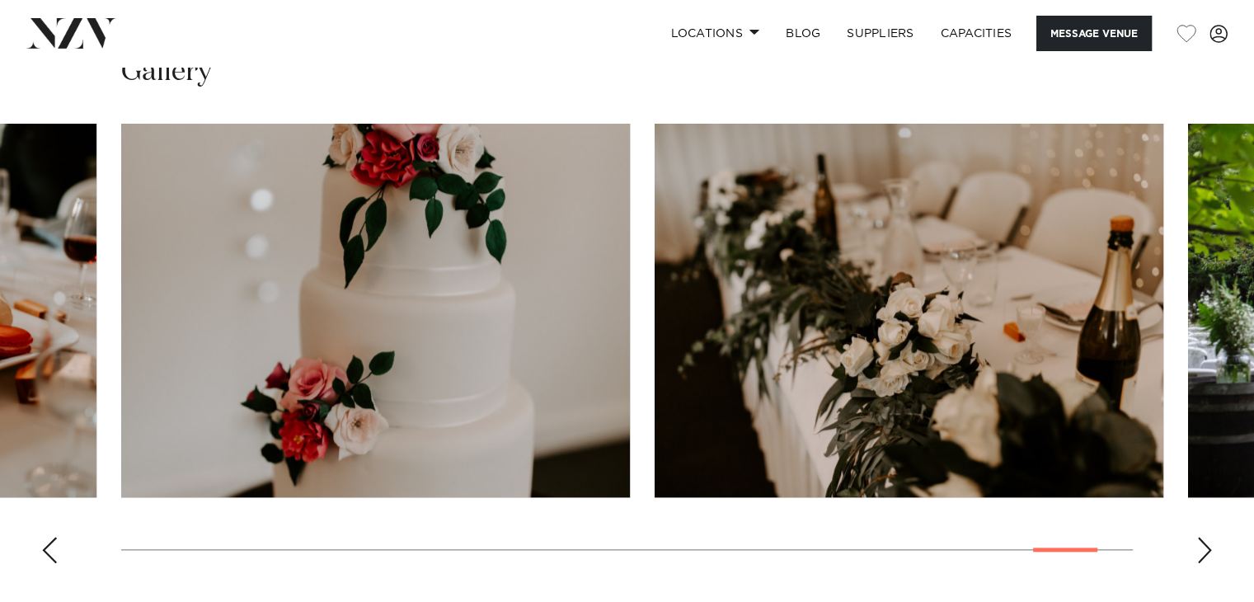
click at [1204, 537] on div "Next slide" at bounding box center [1204, 550] width 16 height 26
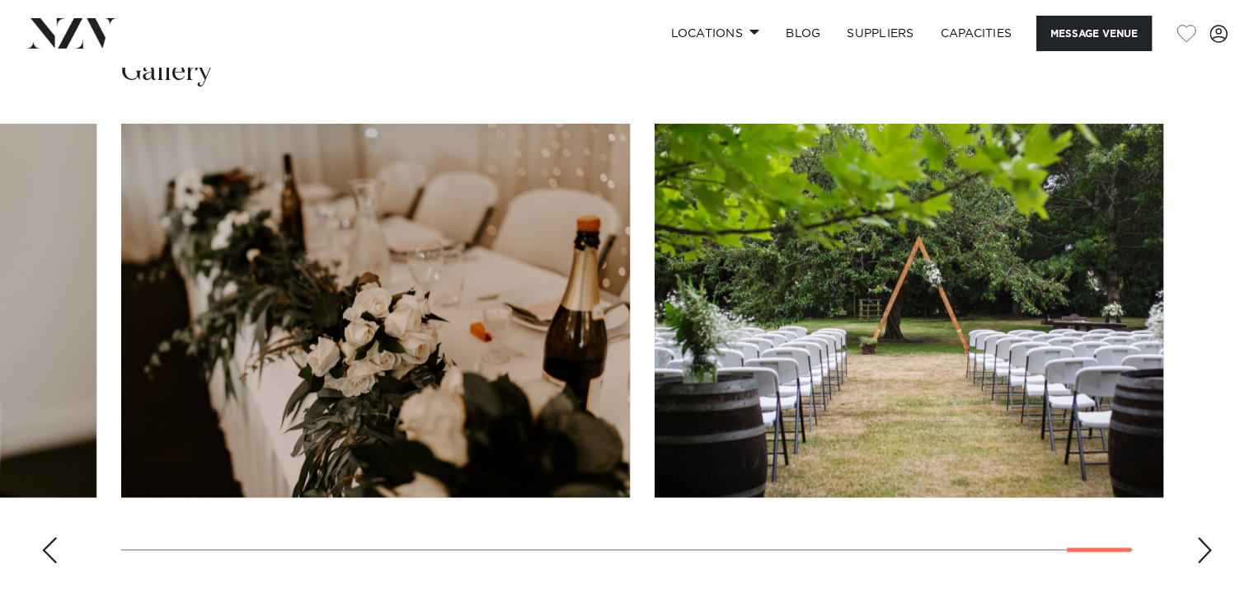
click at [1204, 537] on div "Next slide" at bounding box center [1204, 550] width 16 height 26
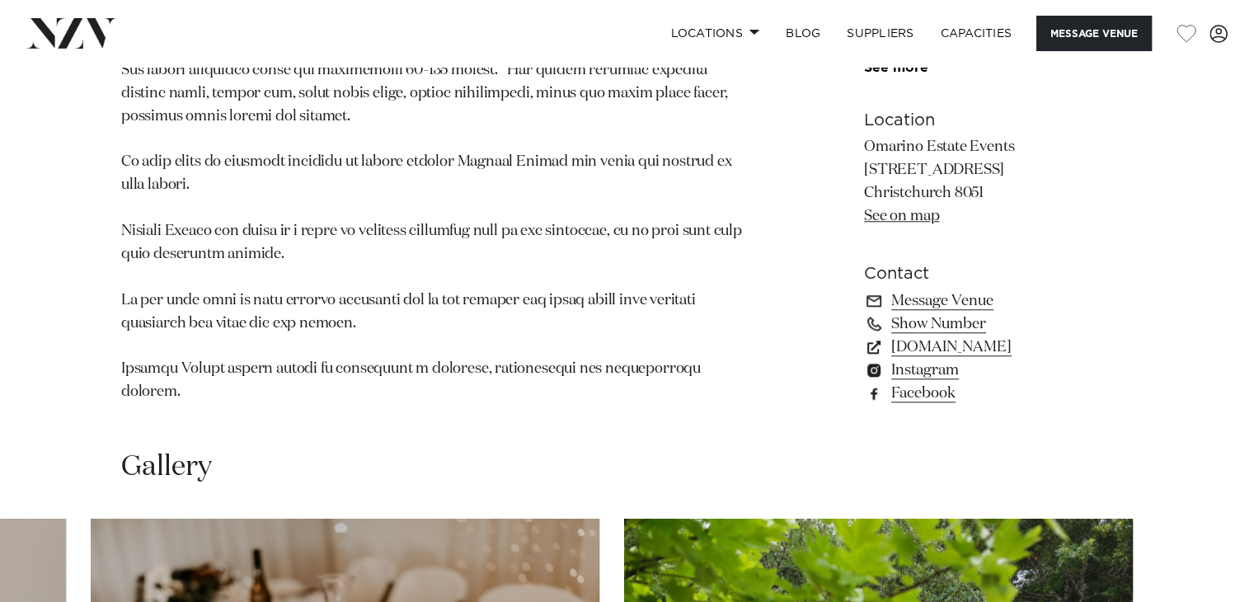
scroll to position [1299, 0]
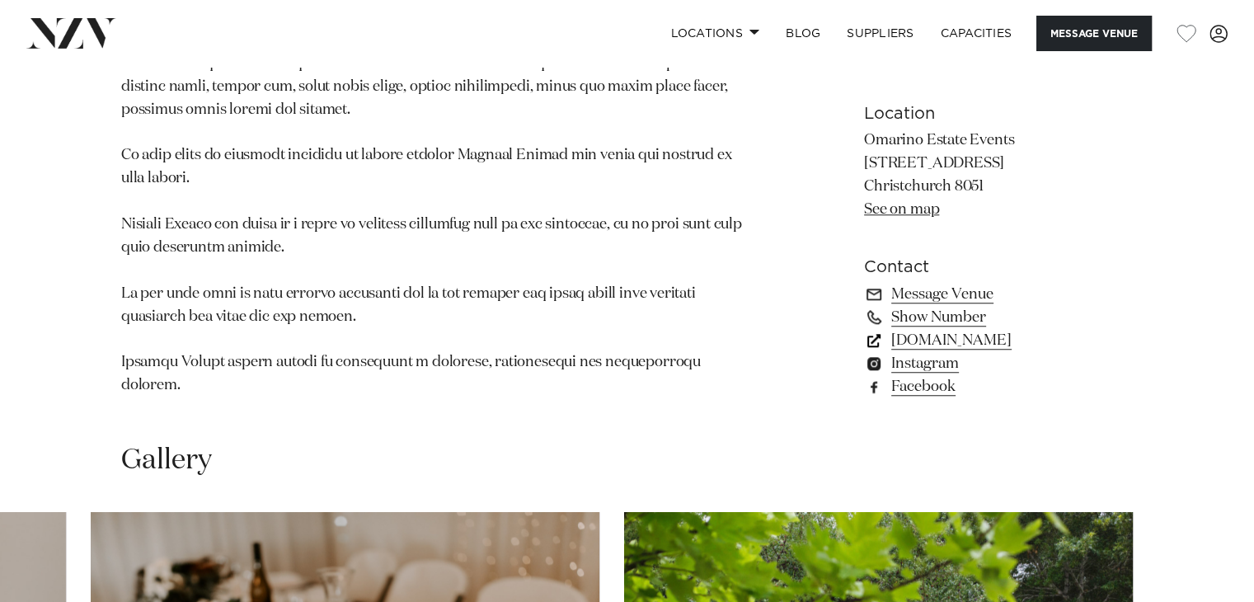
click at [963, 328] on link "omarinowinepark.co.nz" at bounding box center [998, 339] width 269 height 23
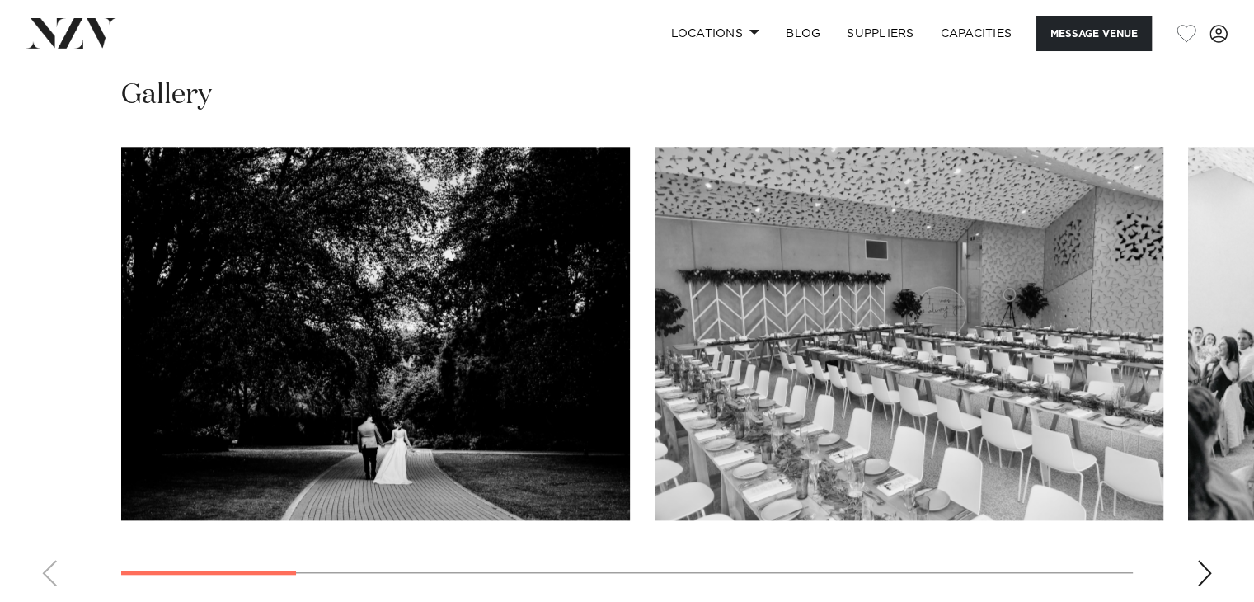
scroll to position [1477, 0]
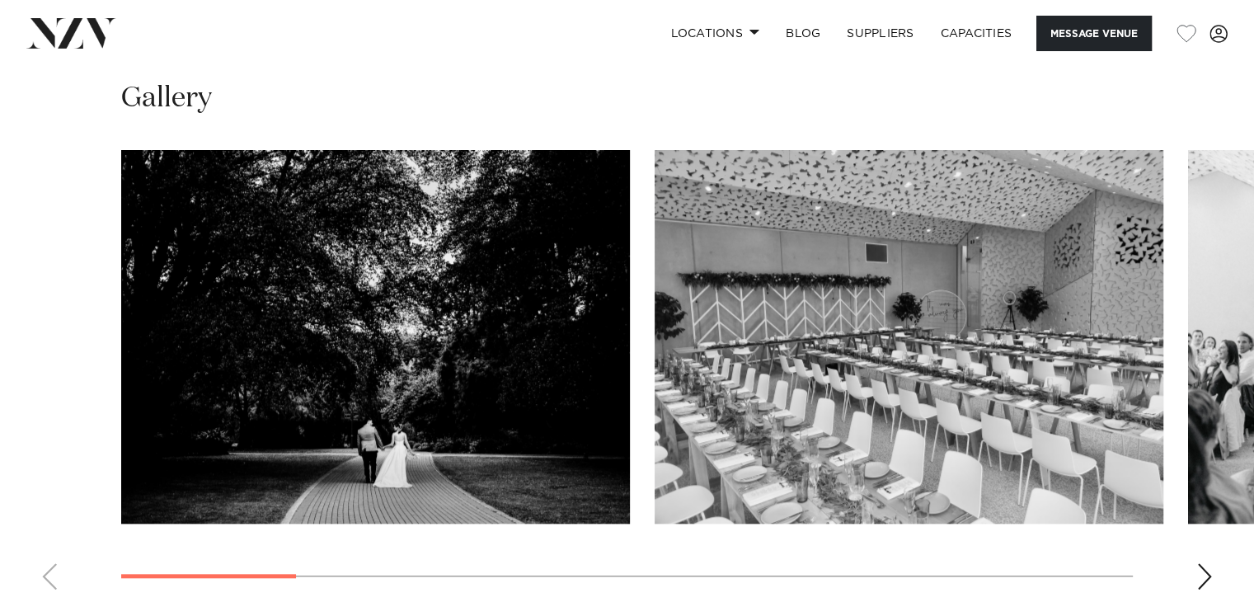
click at [1206, 550] on swiper-container at bounding box center [627, 376] width 1254 height 453
click at [1206, 563] on div "Next slide" at bounding box center [1204, 576] width 16 height 26
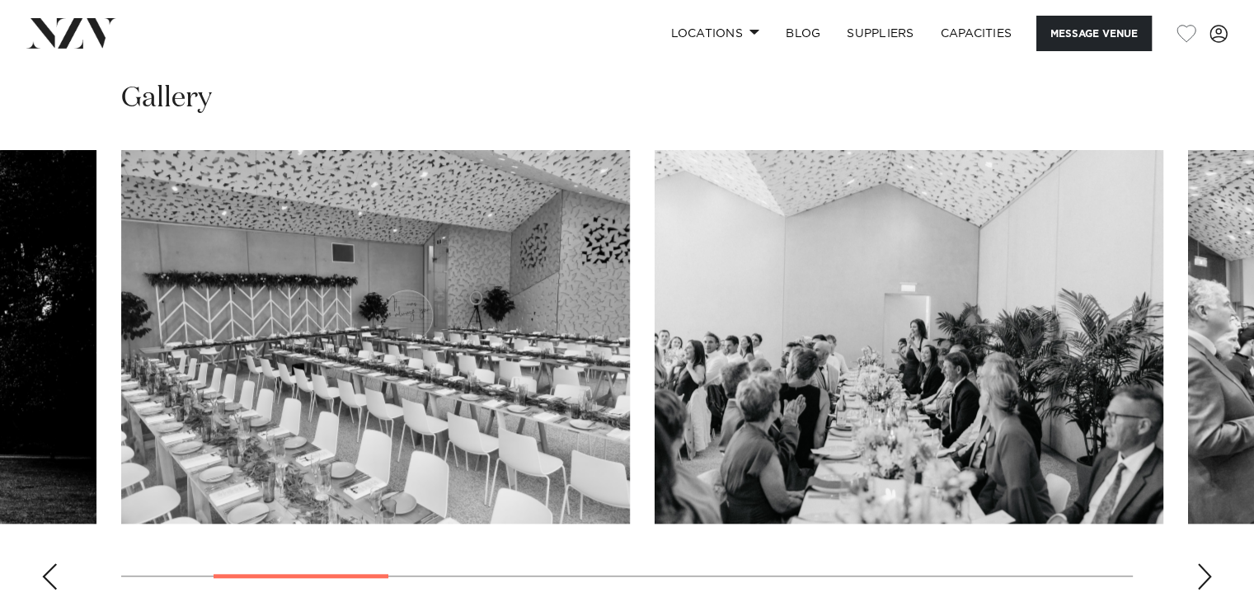
click at [1206, 563] on div "Next slide" at bounding box center [1204, 576] width 16 height 26
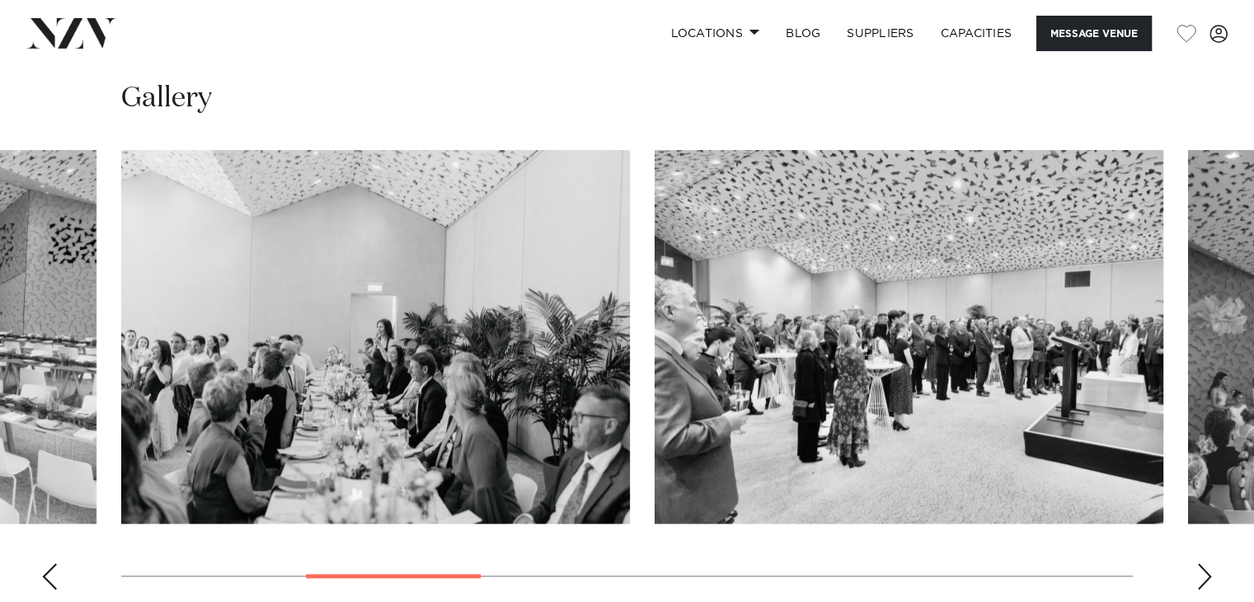
click at [1206, 563] on div "Next slide" at bounding box center [1204, 576] width 16 height 26
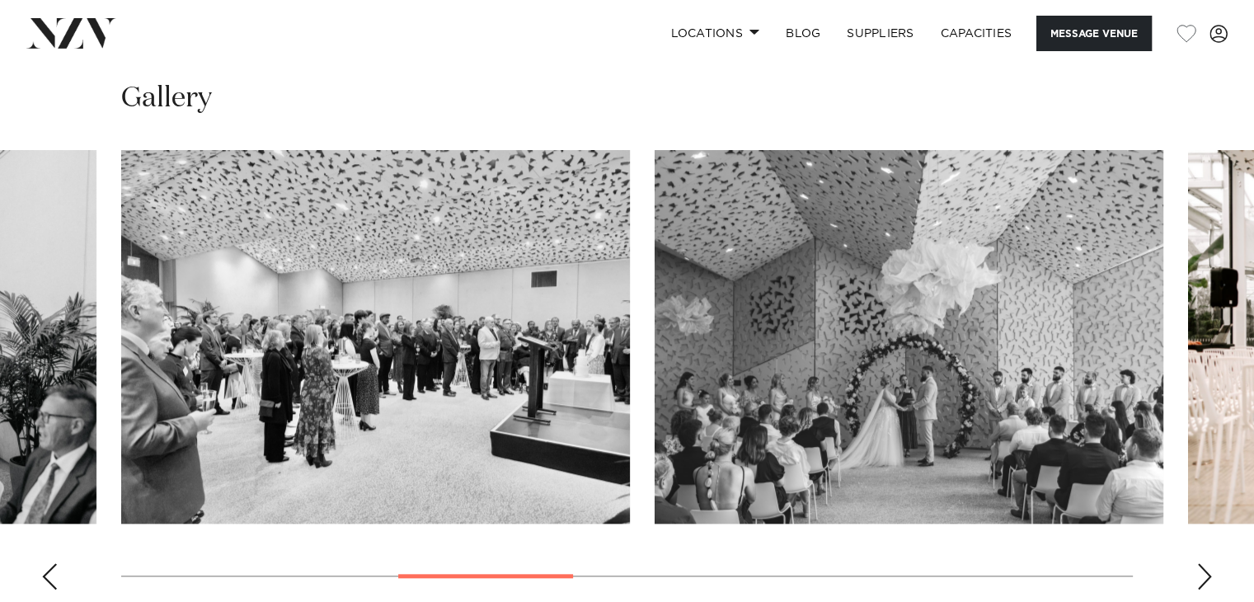
click at [1206, 563] on div "Next slide" at bounding box center [1204, 576] width 16 height 26
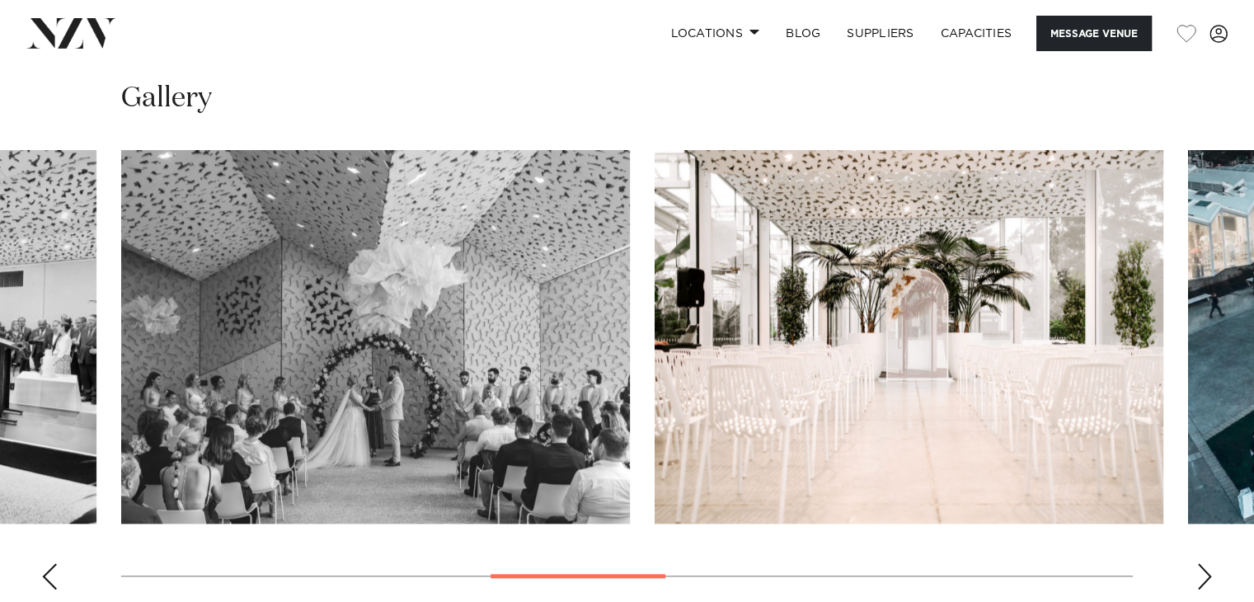
click at [1206, 563] on div "Next slide" at bounding box center [1204, 576] width 16 height 26
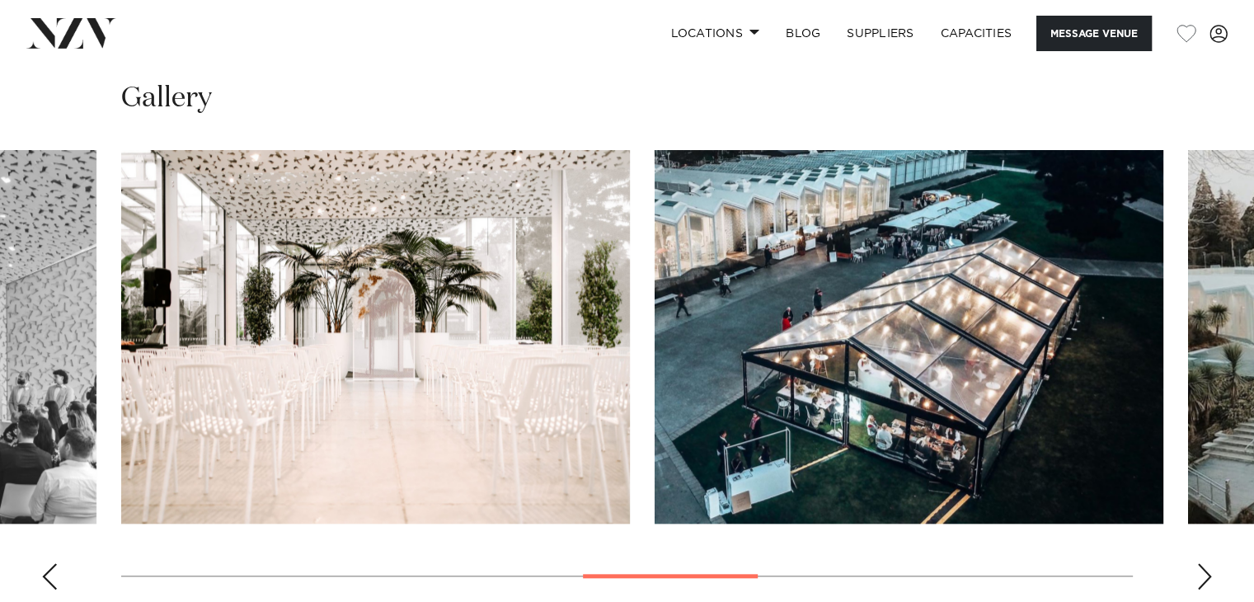
click at [1206, 563] on div "Next slide" at bounding box center [1204, 576] width 16 height 26
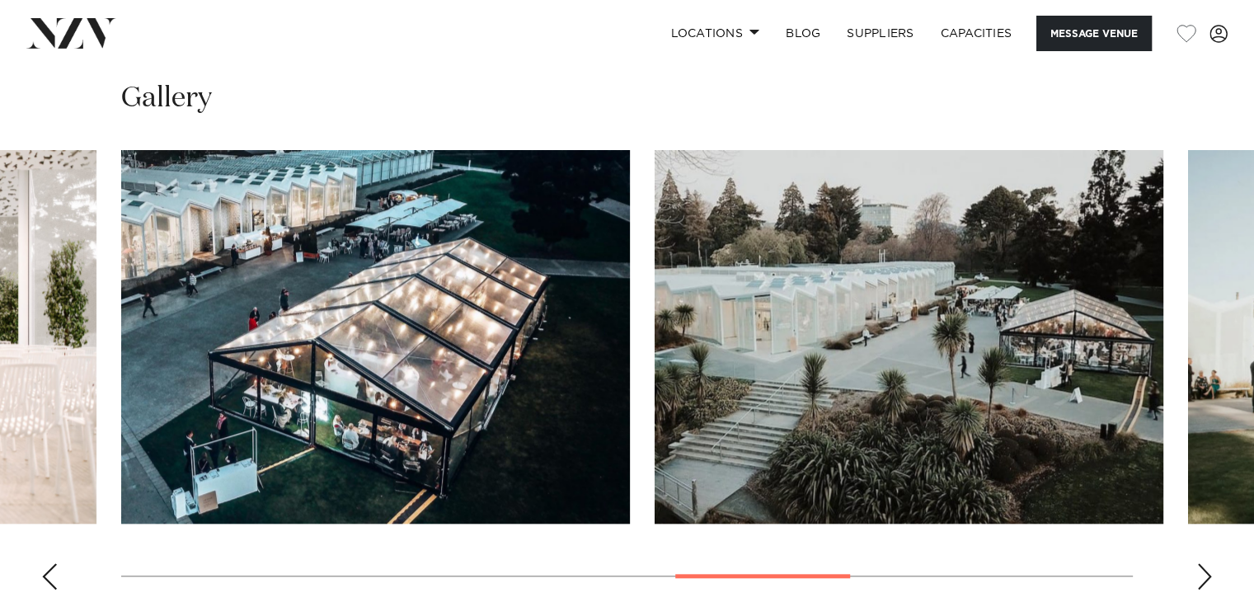
click at [1206, 563] on div "Next slide" at bounding box center [1204, 576] width 16 height 26
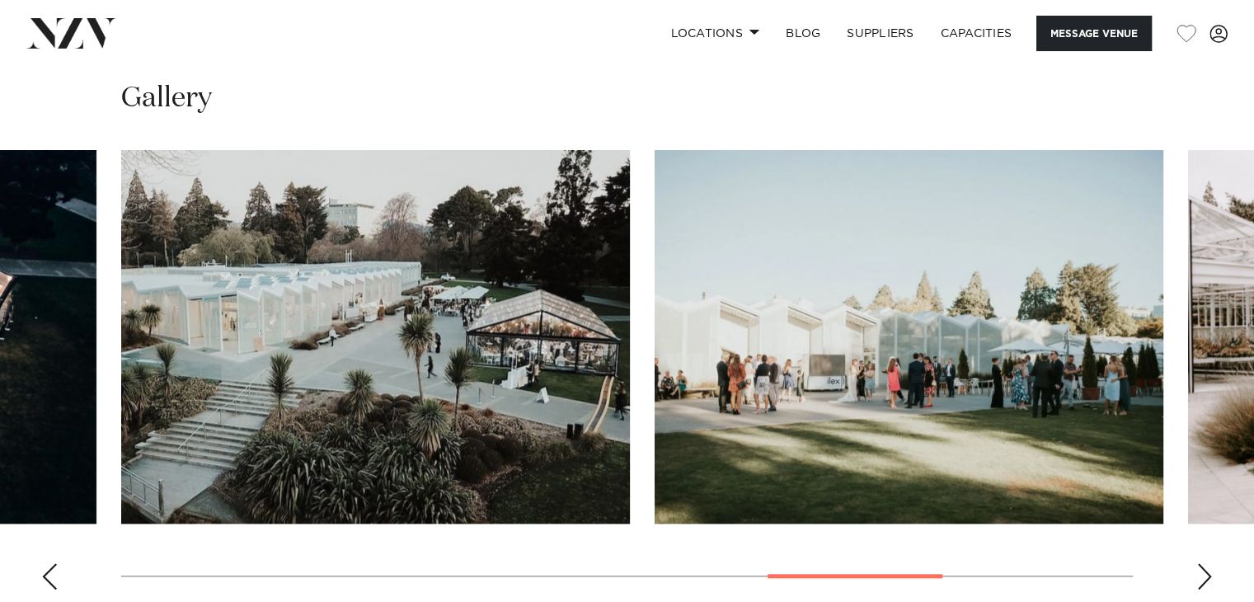
click at [1206, 563] on div "Next slide" at bounding box center [1204, 576] width 16 height 26
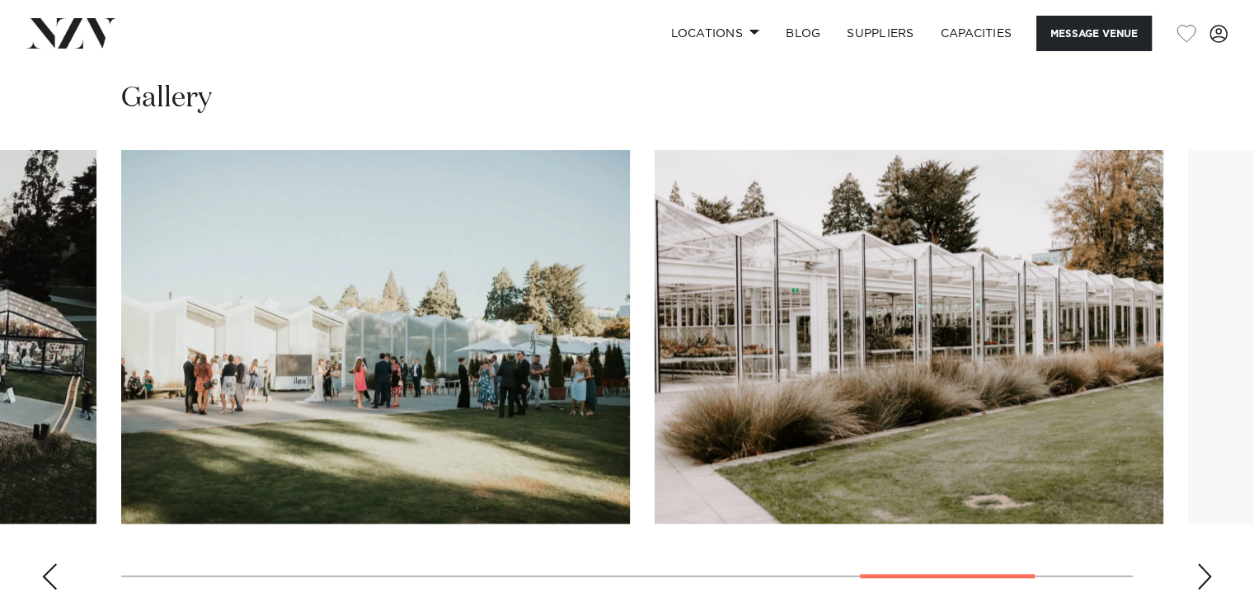
click at [1206, 563] on div "Next slide" at bounding box center [1204, 576] width 16 height 26
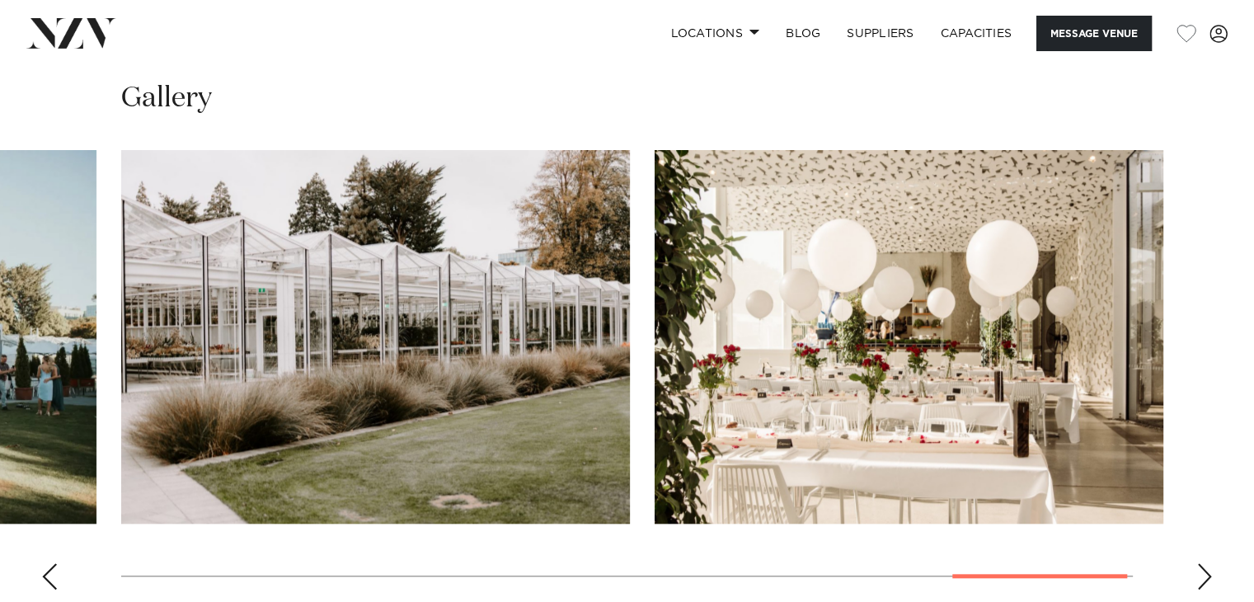
click at [1206, 563] on div "Next slide" at bounding box center [1204, 576] width 16 height 26
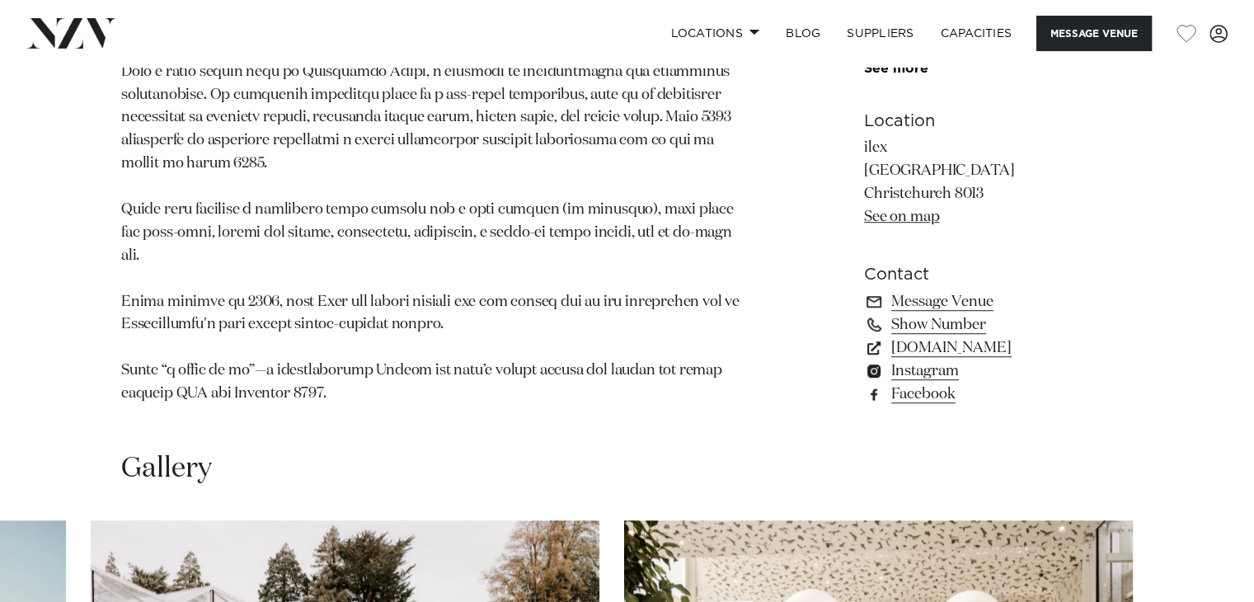
scroll to position [1110, 0]
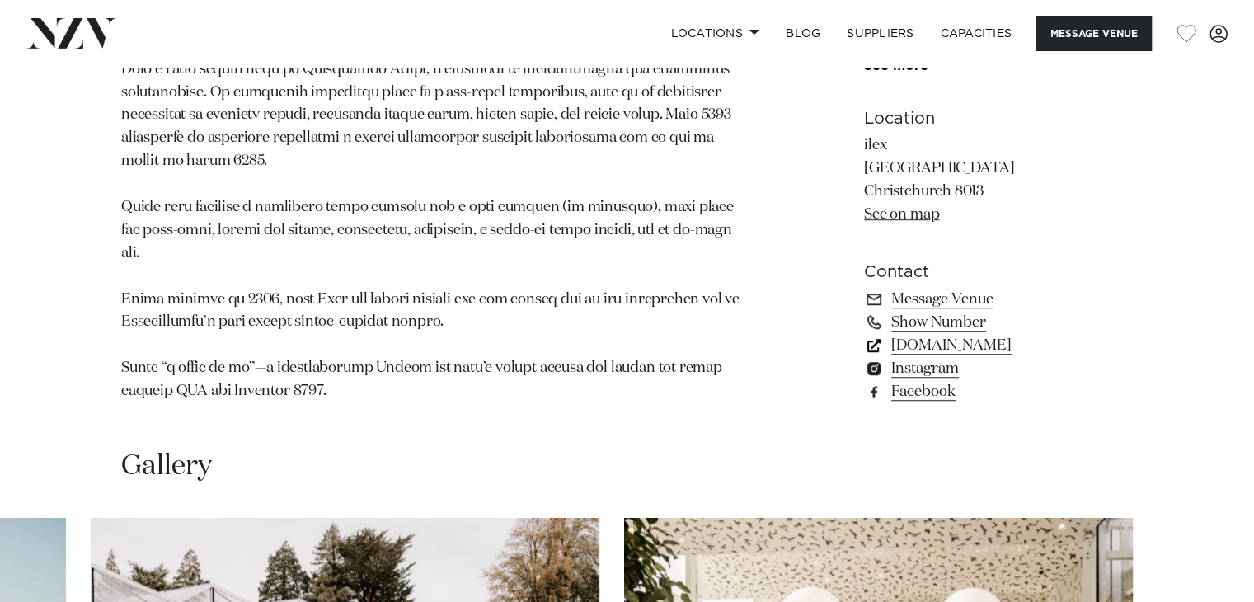
click at [920, 334] on link "[DOMAIN_NAME]" at bounding box center [998, 345] width 269 height 23
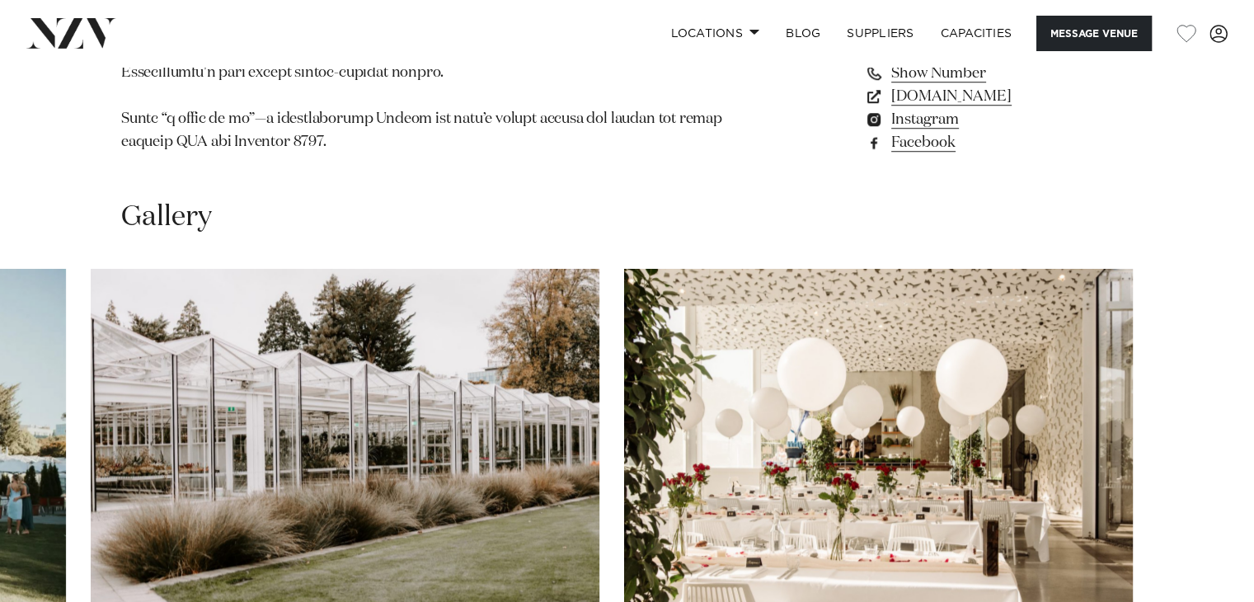
scroll to position [1368, 0]
